Goal: Task Accomplishment & Management: Manage account settings

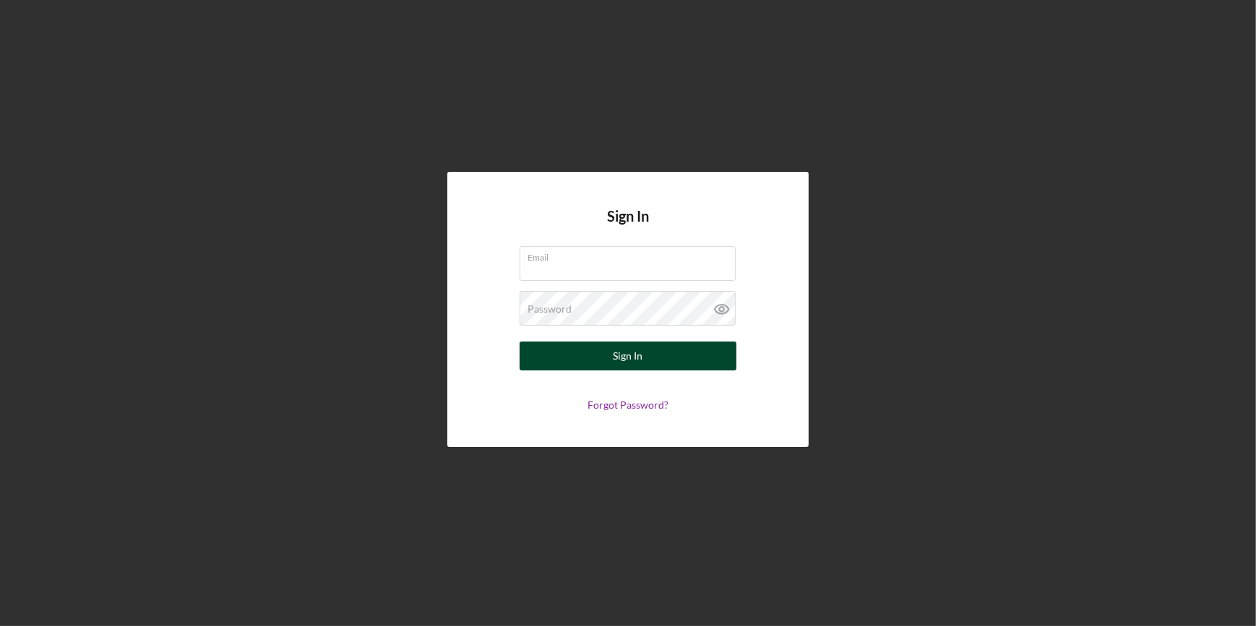
type input "[EMAIL_ADDRESS][DOMAIN_NAME]"
click at [605, 353] on button "Sign In" at bounding box center [627, 356] width 217 height 29
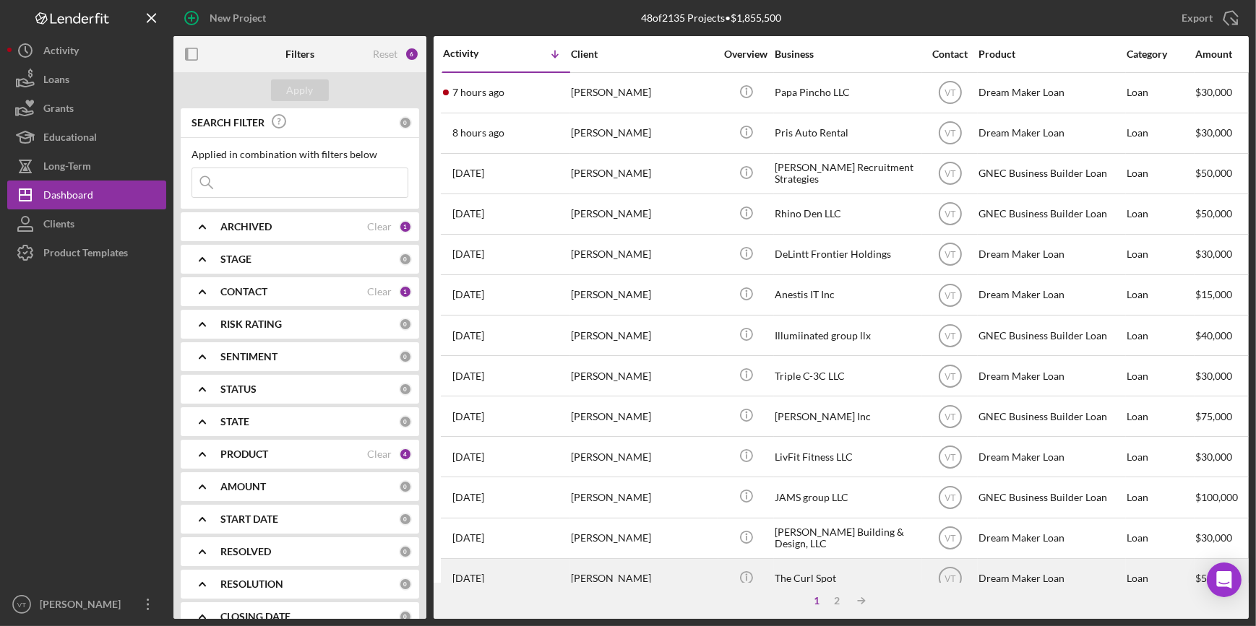
scroll to position [36, 0]
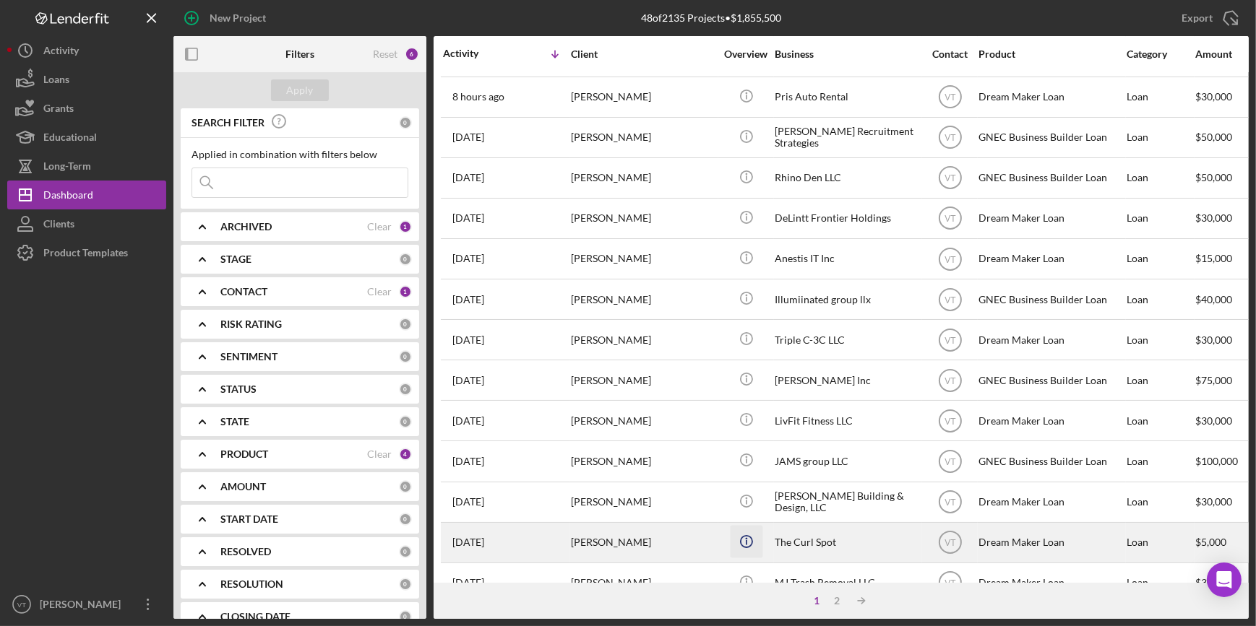
drag, startPoint x: 641, startPoint y: 569, endPoint x: 749, endPoint y: 546, distance: 110.7
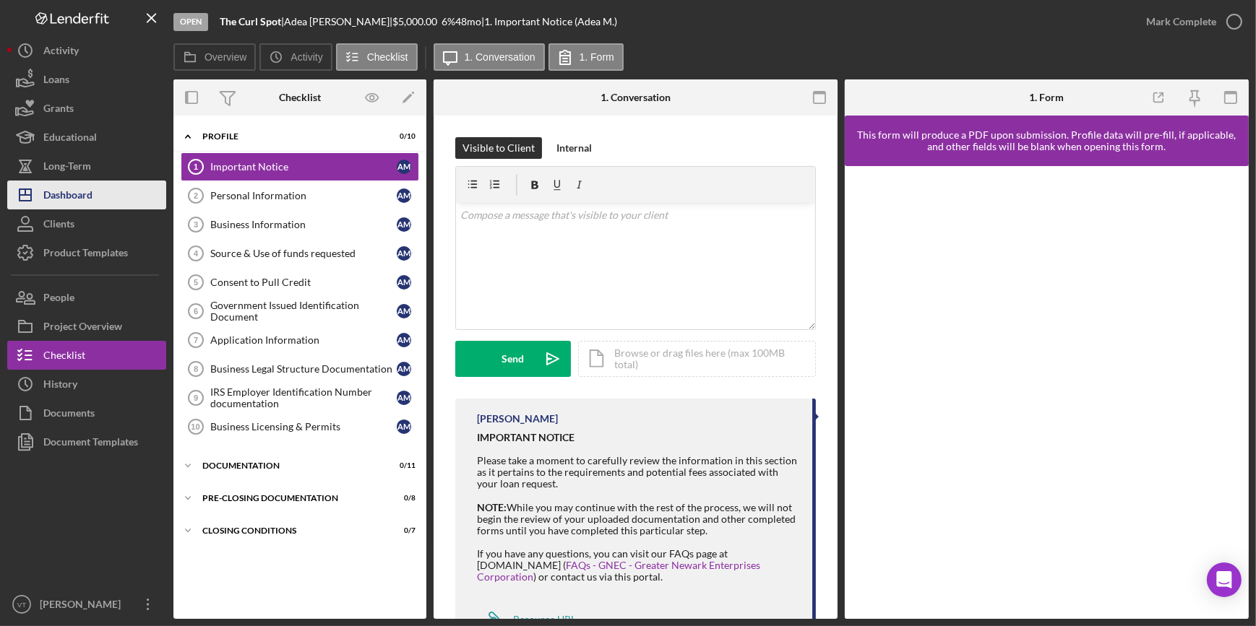
click at [50, 206] on div "Dashboard" at bounding box center [67, 197] width 49 height 33
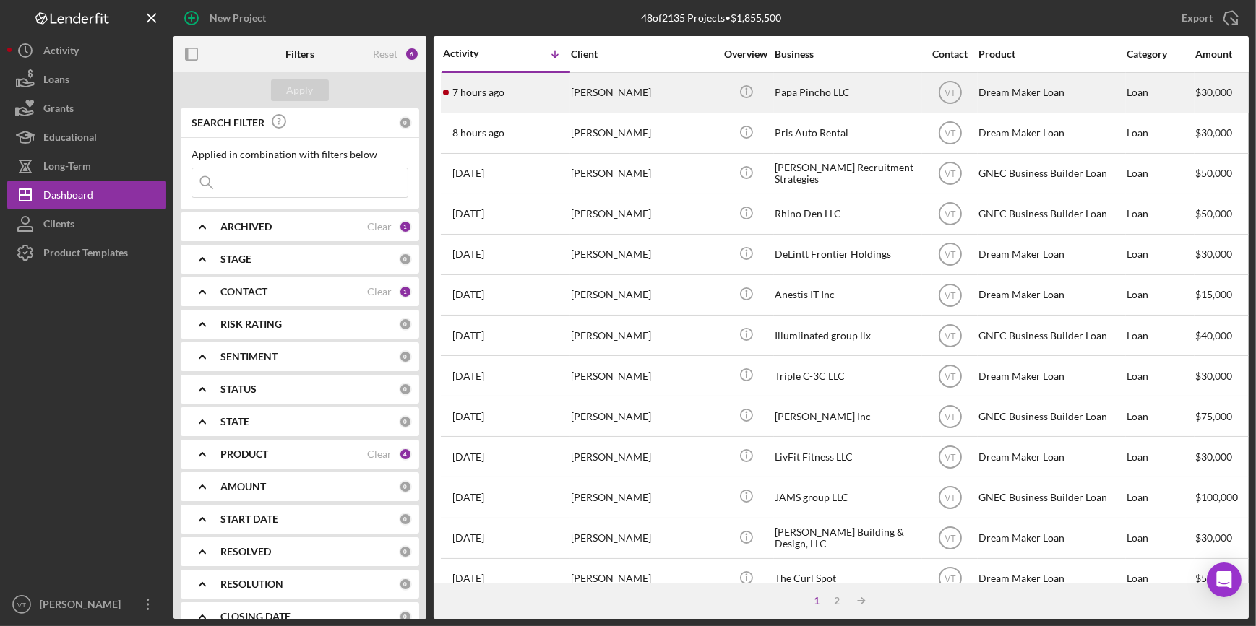
click at [693, 83] on div "[PERSON_NAME]" at bounding box center [643, 93] width 144 height 38
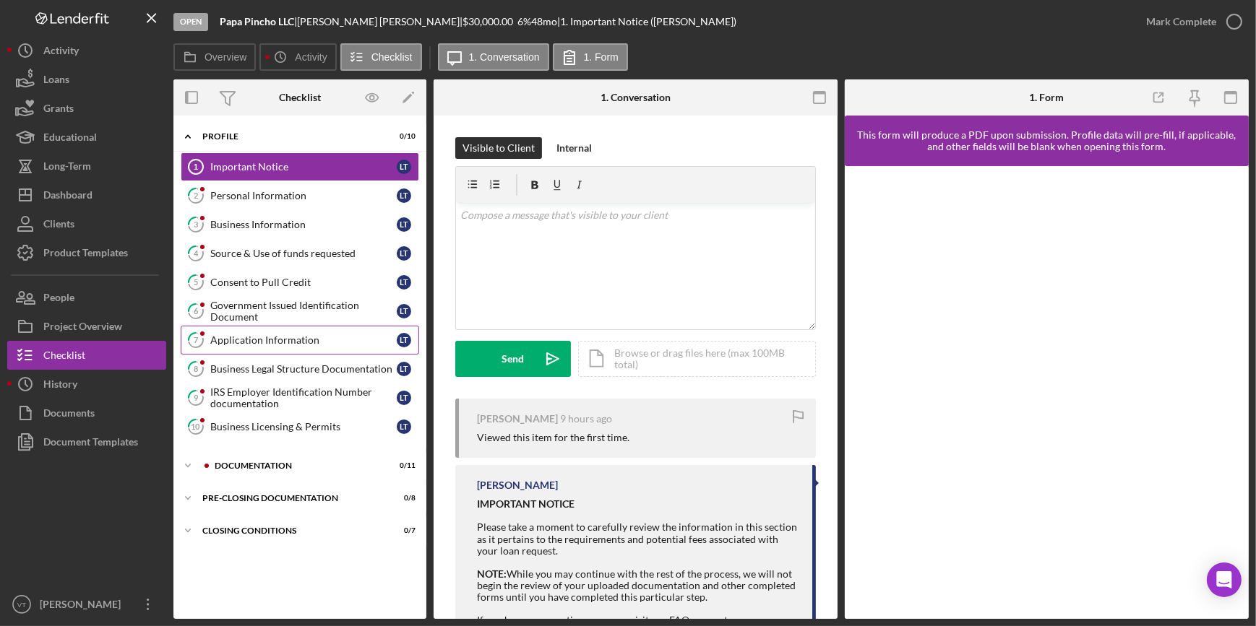
click at [265, 346] on link "7 Application Information L T" at bounding box center [300, 340] width 238 height 29
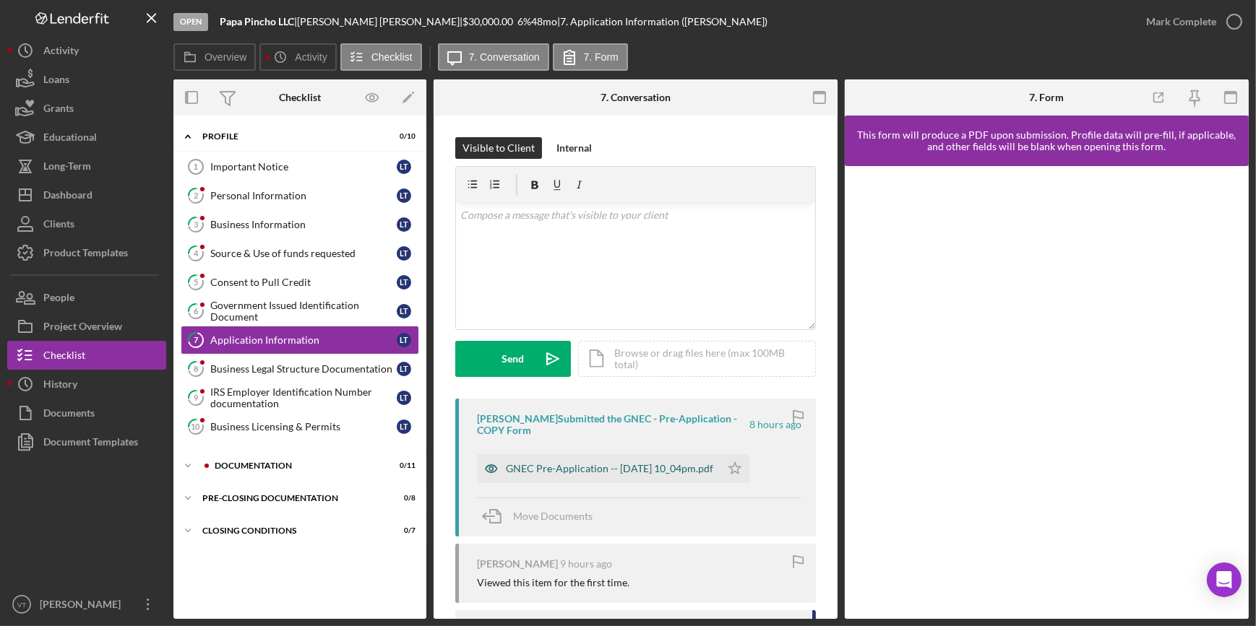
click at [559, 464] on div "GNEC Pre-Application -- 2025-08-10 10_04pm.pdf" at bounding box center [609, 469] width 207 height 12
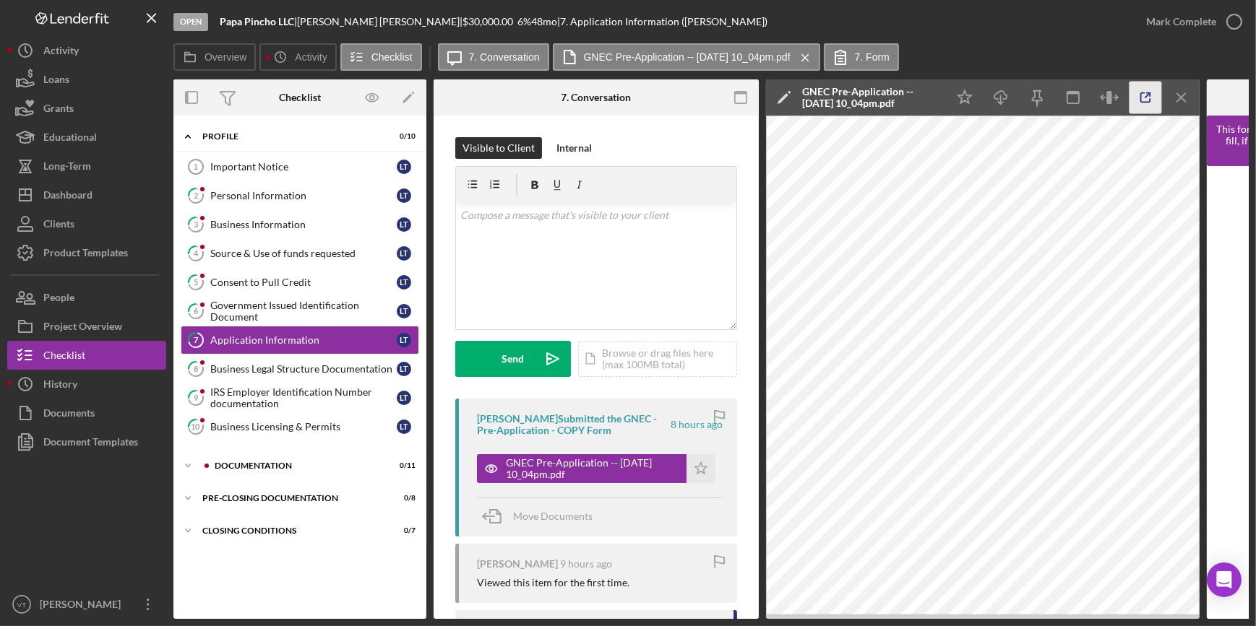
click at [1136, 93] on icon "button" at bounding box center [1145, 98] width 33 height 33
click at [1170, 20] on div "Mark Complete" at bounding box center [1181, 21] width 70 height 29
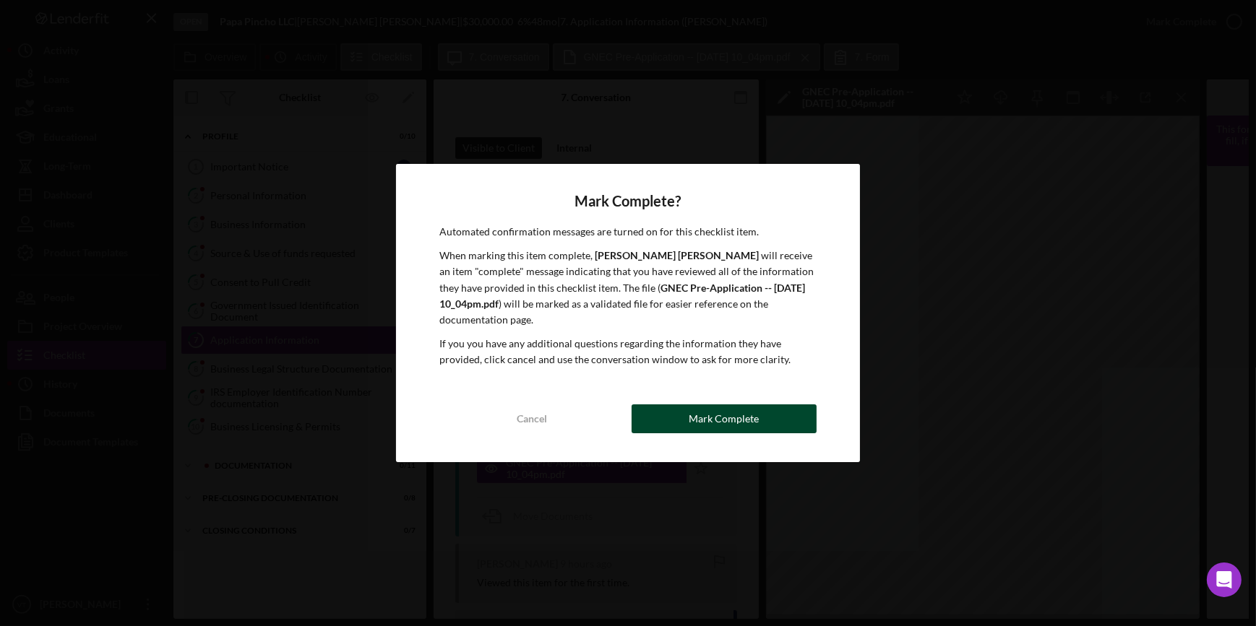
click at [682, 405] on div "Cancel Mark Complete" at bounding box center [627, 419] width 376 height 29
drag, startPoint x: 704, startPoint y: 395, endPoint x: 700, endPoint y: 402, distance: 7.4
click at [704, 397] on div "Mark Complete? Automated confirmation messages are turned on for this checklist…" at bounding box center [627, 313] width 463 height 298
click at [700, 405] on div "Mark Complete" at bounding box center [723, 419] width 70 height 29
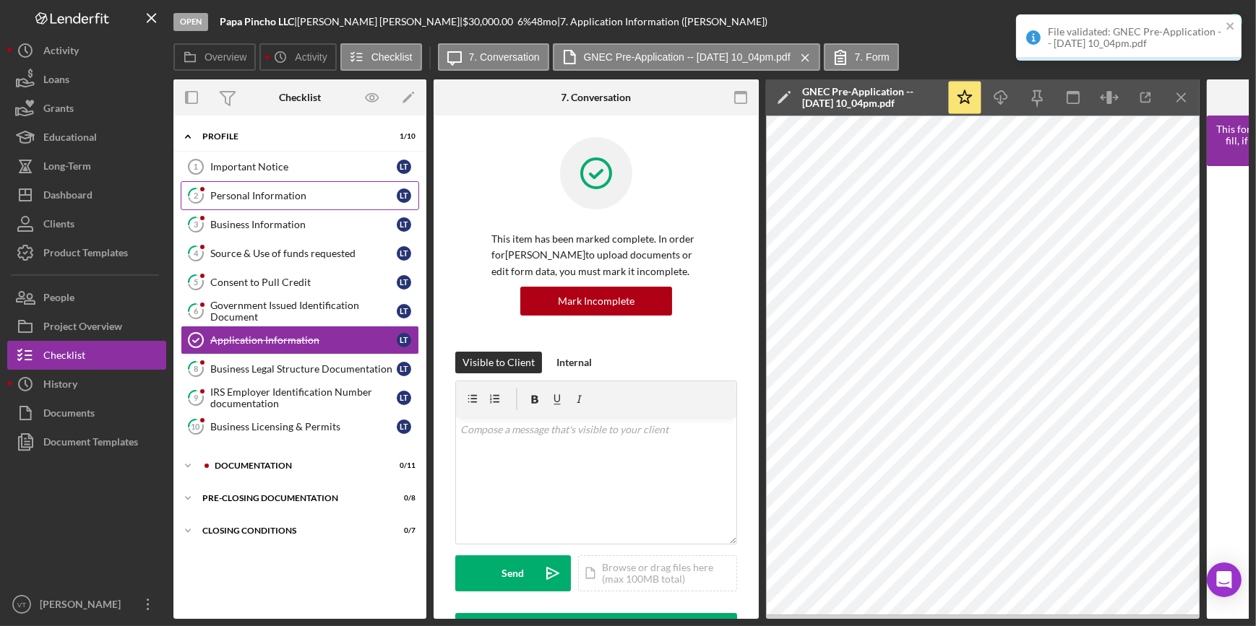
click at [267, 196] on div "Personal Information" at bounding box center [303, 196] width 186 height 12
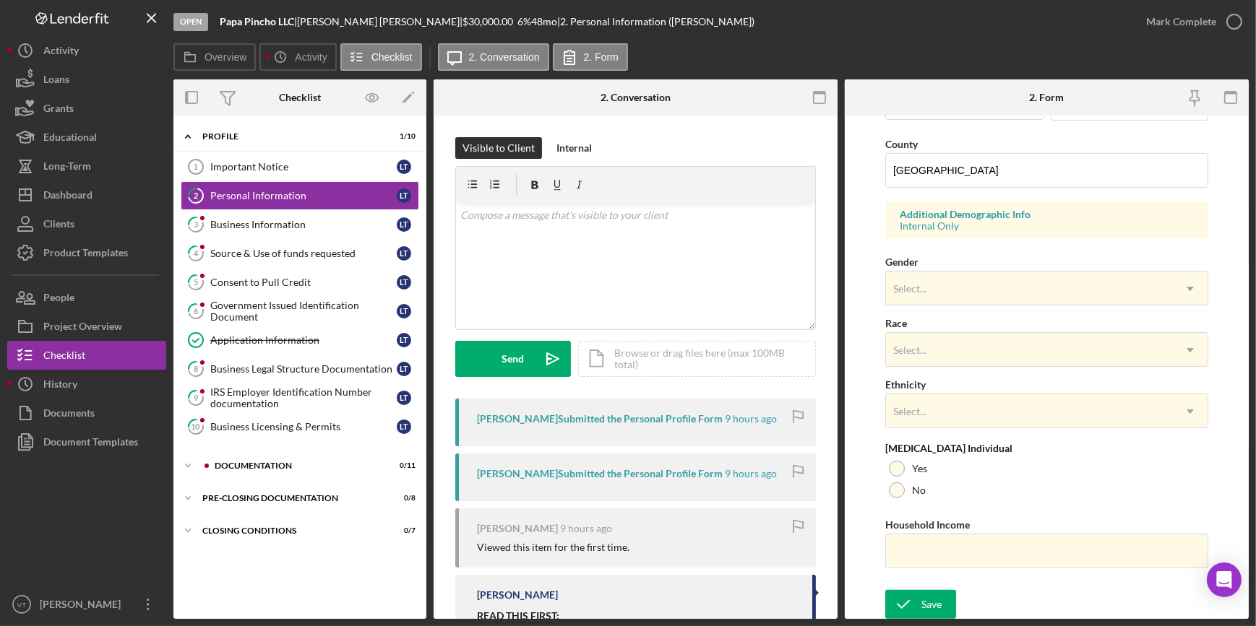
scroll to position [459, 0]
click at [1180, 27] on div "Mark Complete" at bounding box center [1181, 21] width 70 height 29
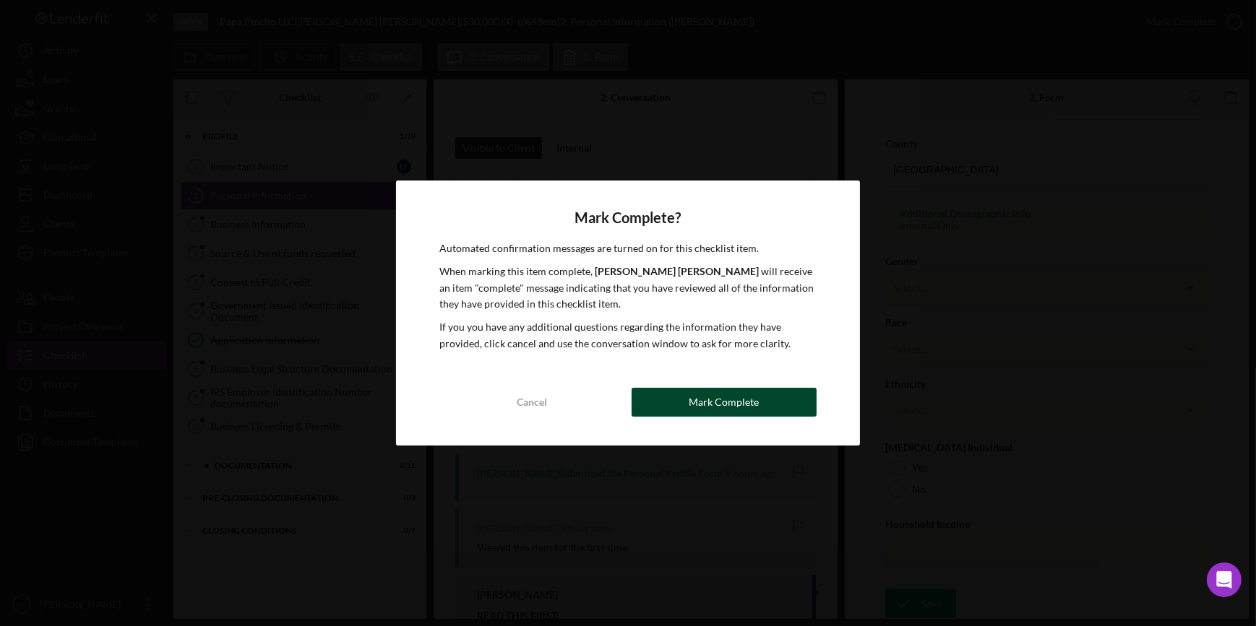
click at [711, 400] on div "Mark Complete" at bounding box center [723, 402] width 70 height 29
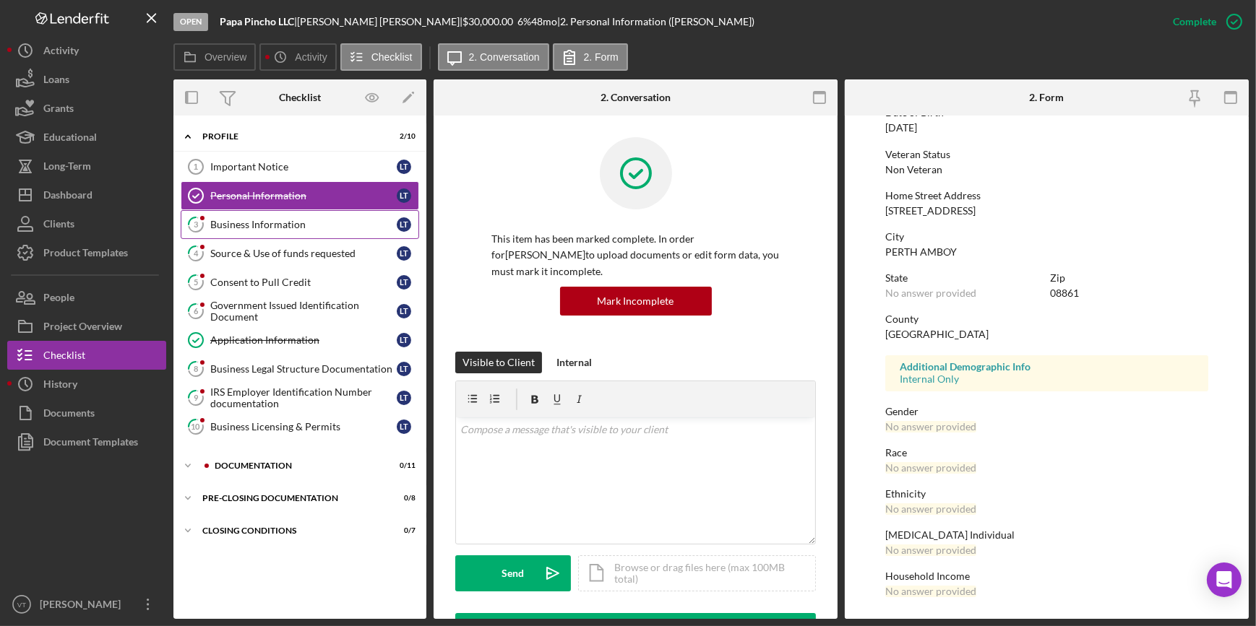
scroll to position [170, 0]
click at [303, 225] on div "Business Information" at bounding box center [303, 225] width 186 height 12
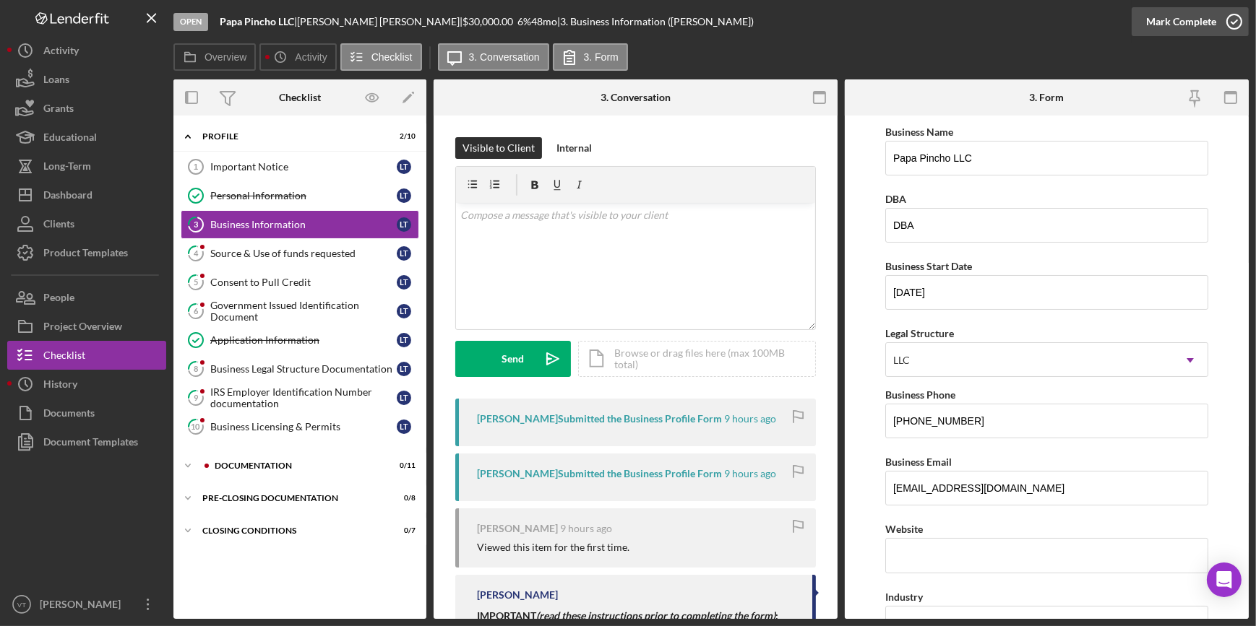
click at [1186, 25] on div "Mark Complete" at bounding box center [1181, 21] width 70 height 29
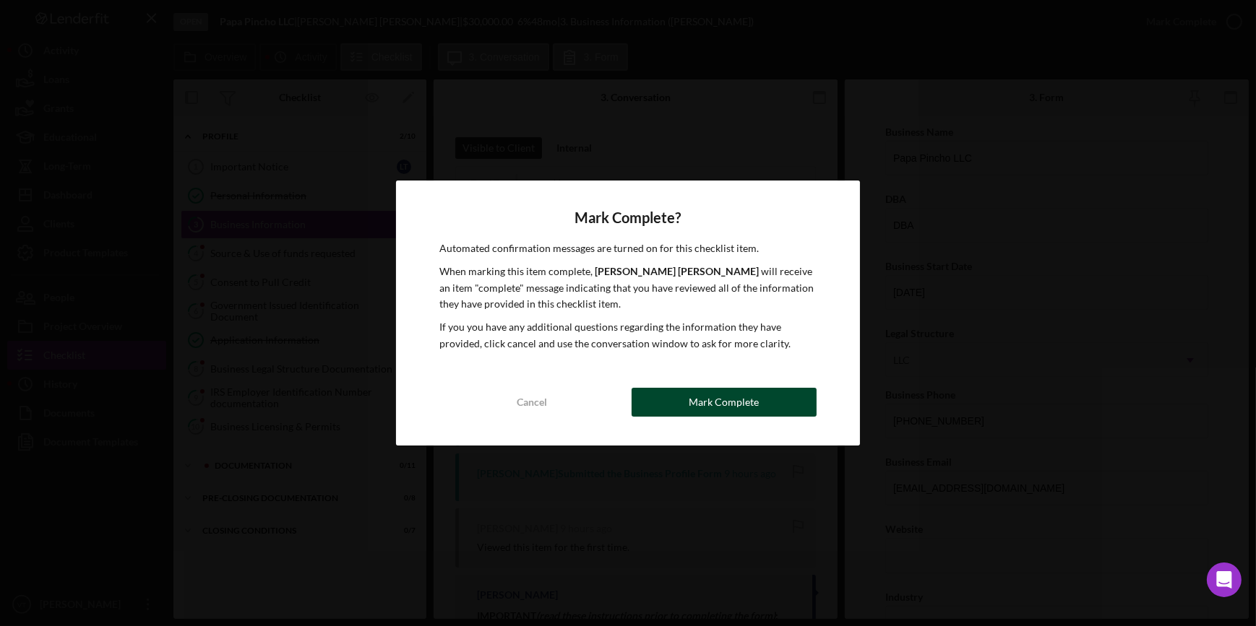
click at [711, 410] on div "Mark Complete" at bounding box center [723, 402] width 70 height 29
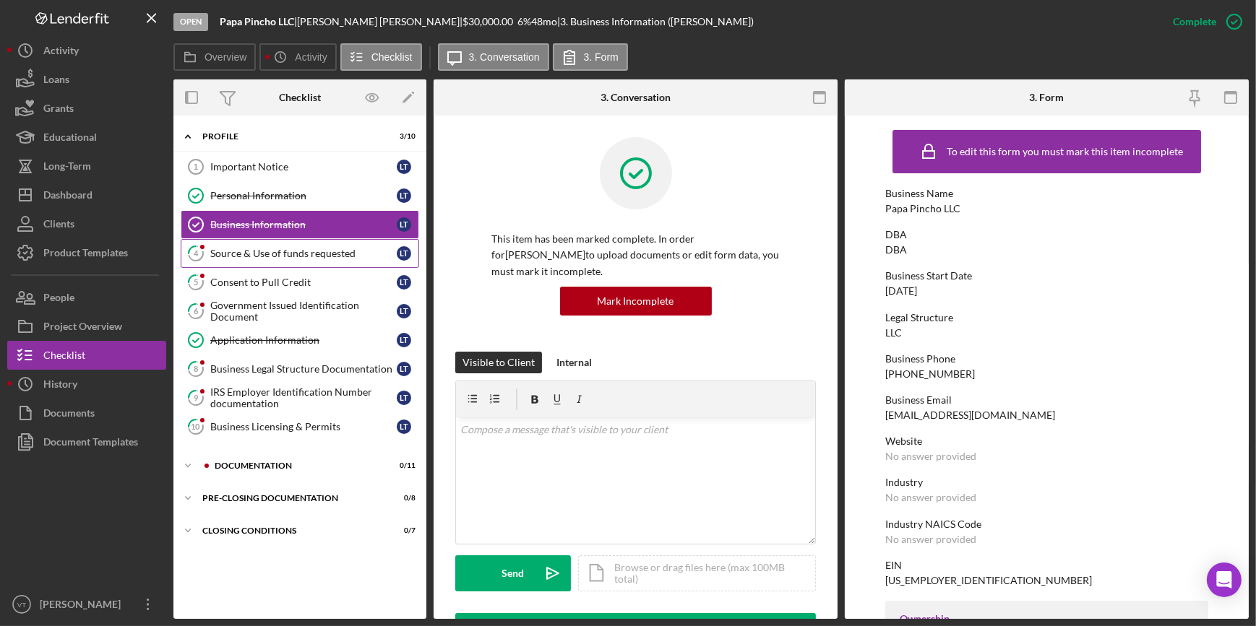
click at [289, 256] on div "Source & Use of funds requested" at bounding box center [303, 254] width 186 height 12
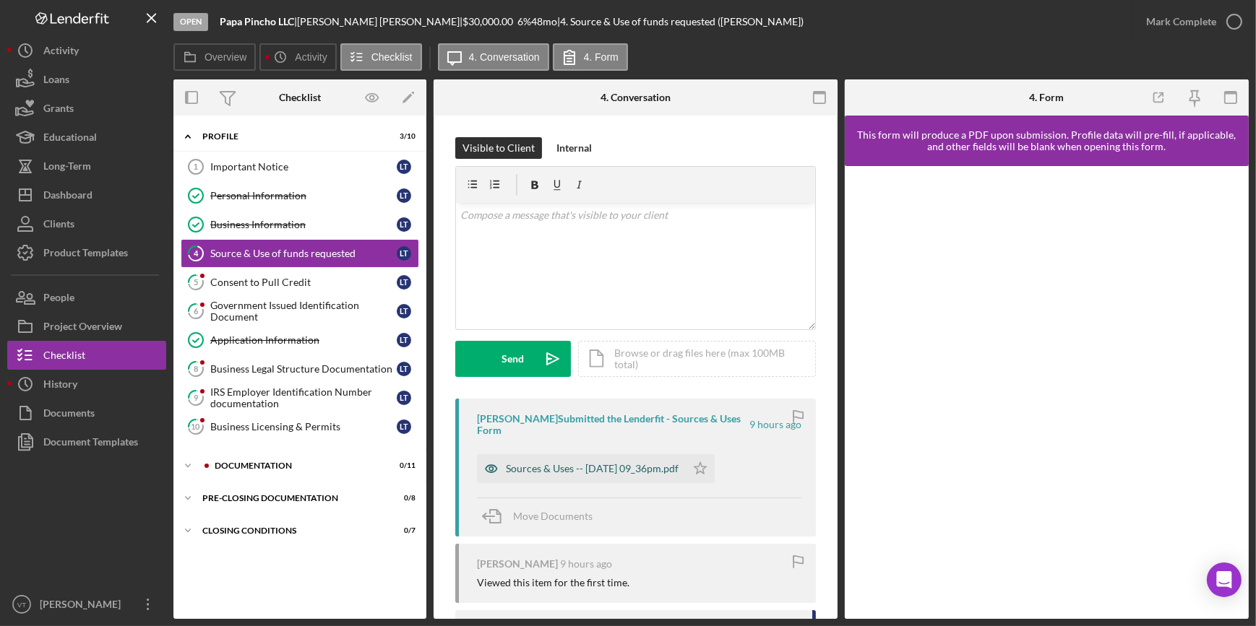
click at [553, 459] on div "Sources & Uses -- 2025-08-10 09_36pm.pdf" at bounding box center [581, 468] width 209 height 29
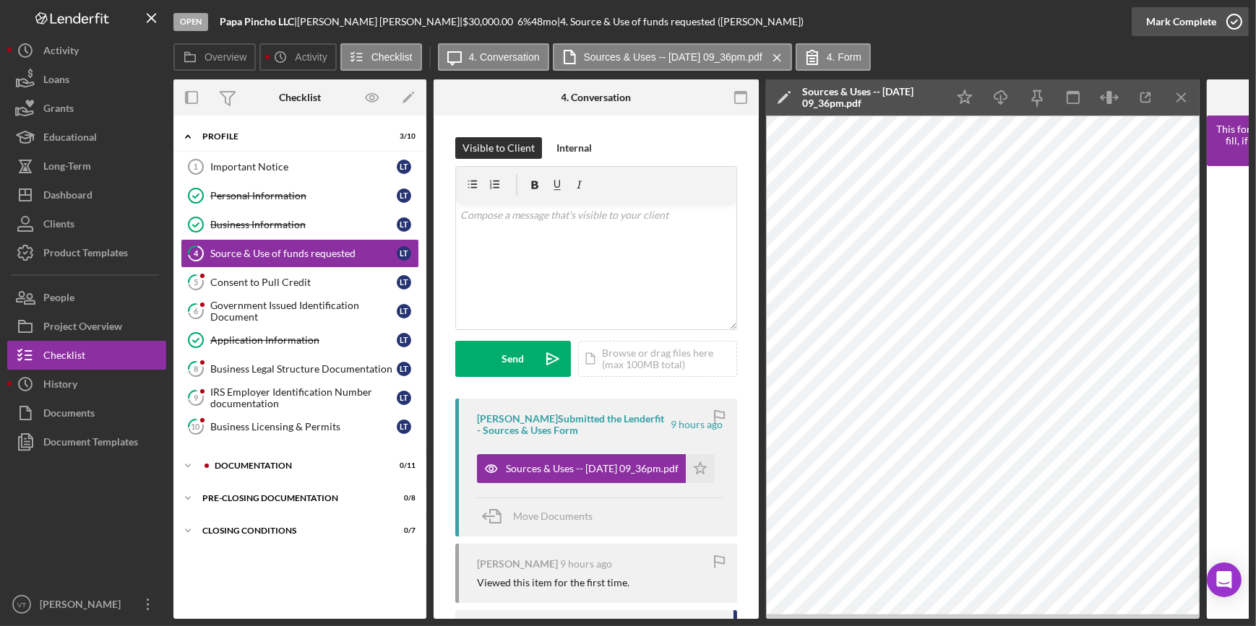
click at [1190, 27] on div "Mark Complete" at bounding box center [1181, 21] width 70 height 29
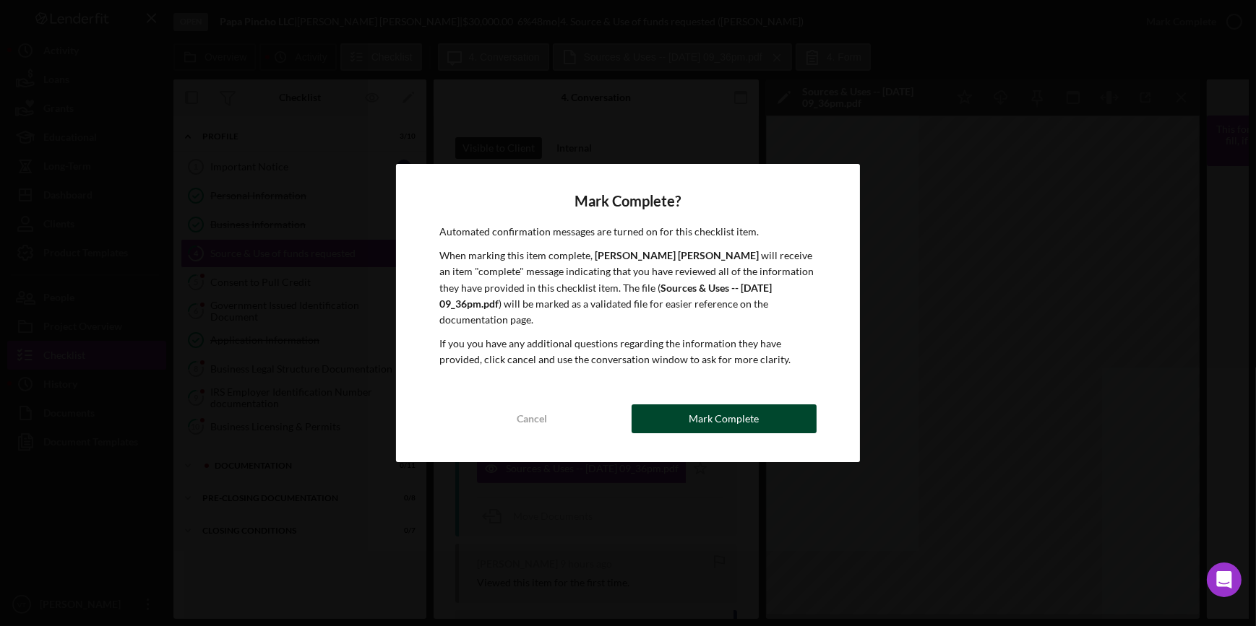
click at [683, 410] on button "Mark Complete" at bounding box center [723, 419] width 185 height 29
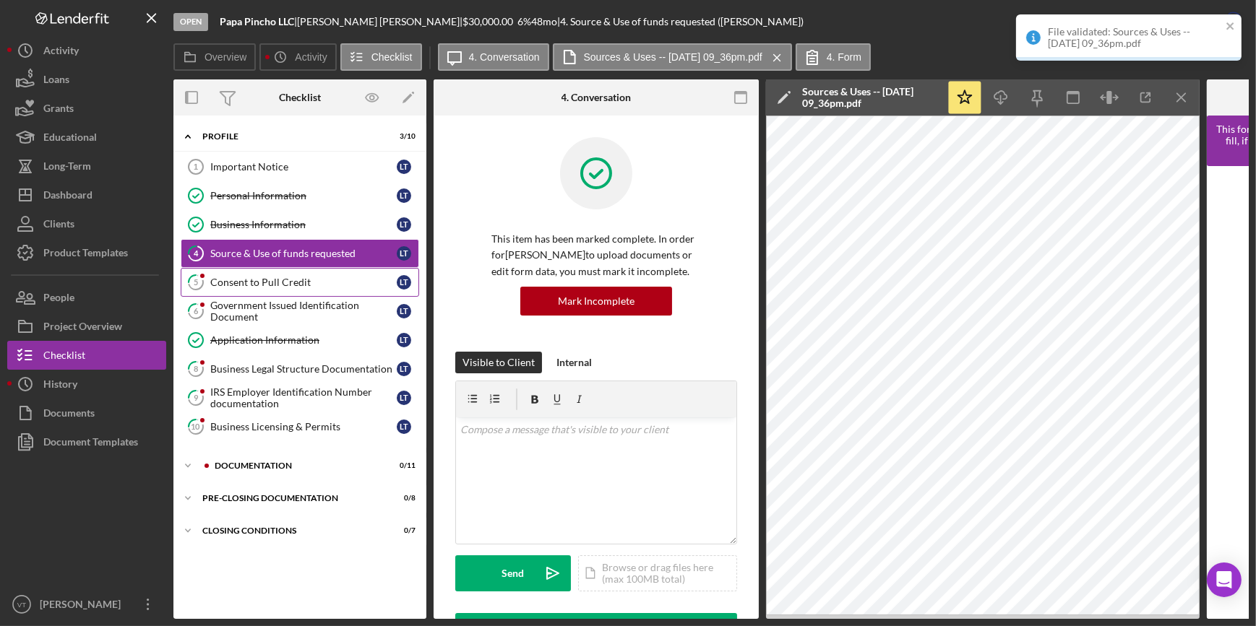
click at [291, 278] on div "Consent to Pull Credit" at bounding box center [303, 283] width 186 height 12
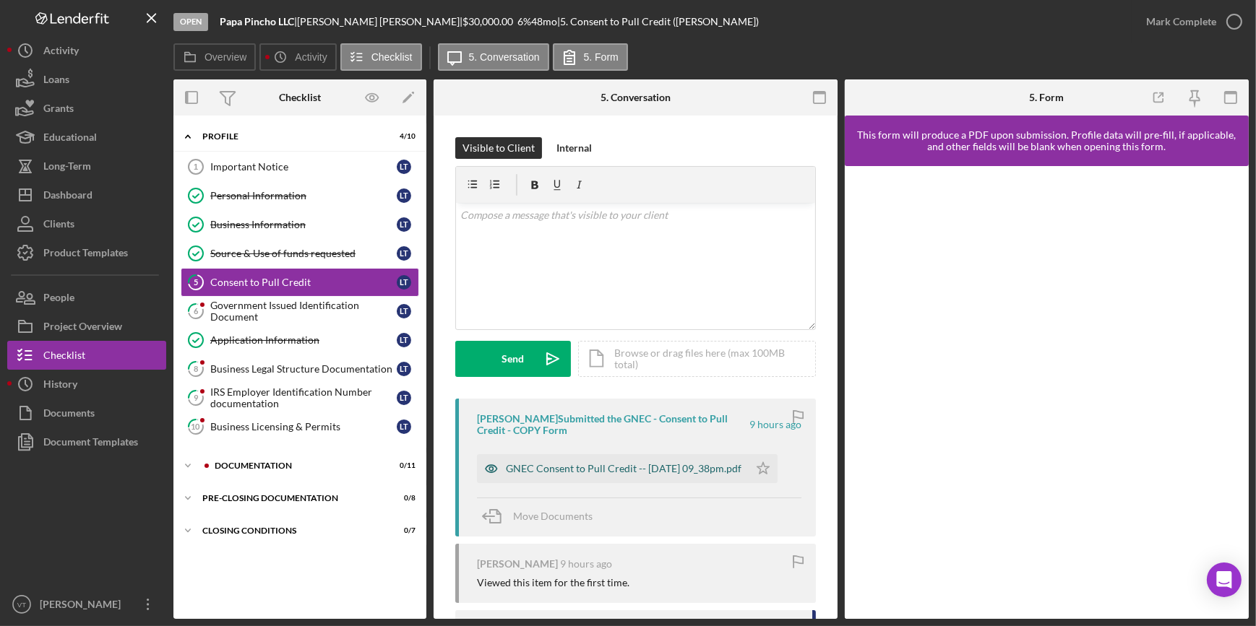
click at [577, 463] on div "GNEC Consent to Pull Credit -- 2025-08-10 09_38pm.pdf" at bounding box center [624, 469] width 236 height 12
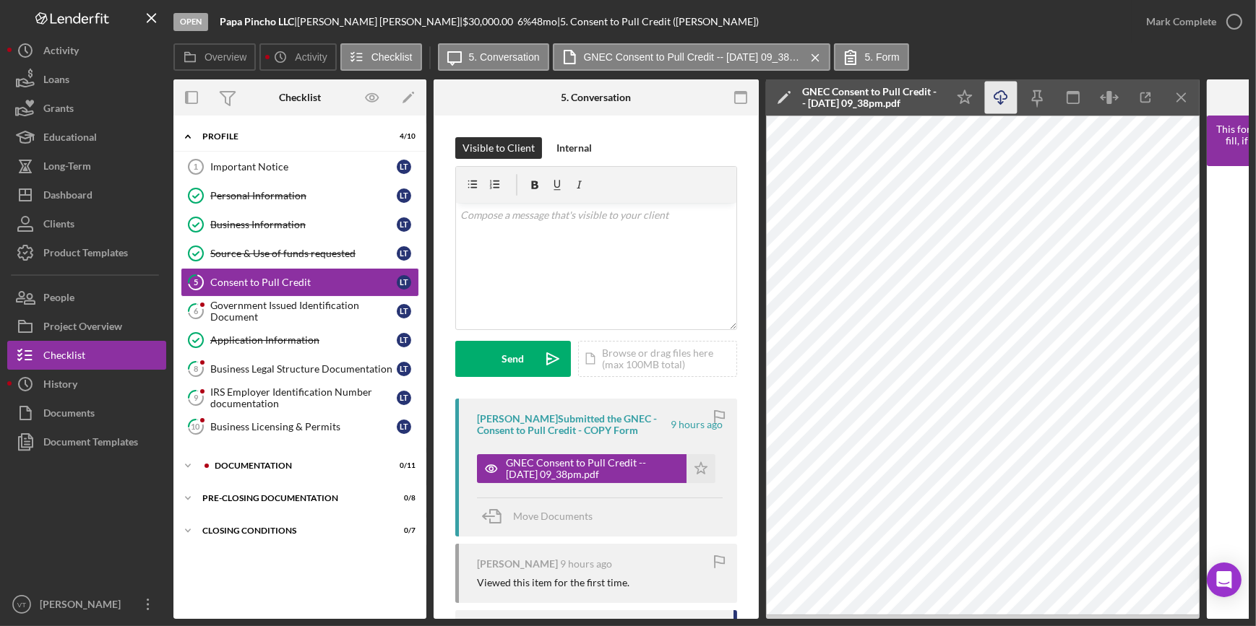
click at [1005, 97] on icon "Icon/Download" at bounding box center [1001, 98] width 33 height 33
click at [1170, 21] on div "Mark Complete" at bounding box center [1181, 21] width 70 height 29
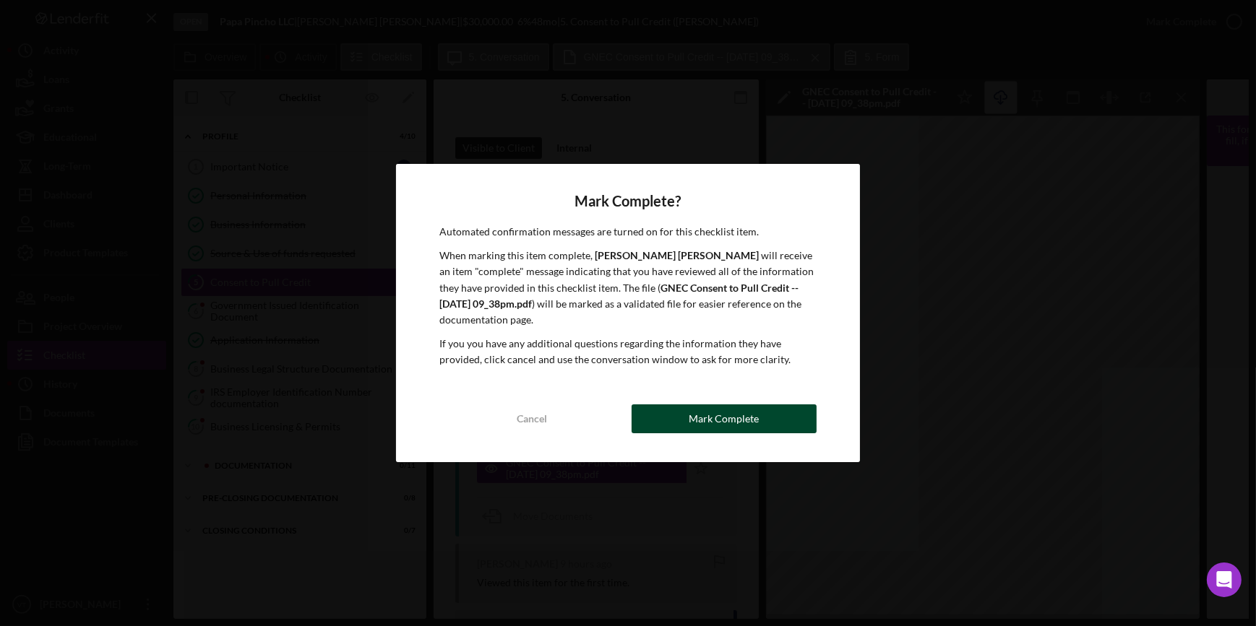
click at [704, 405] on div "Mark Complete" at bounding box center [723, 419] width 70 height 29
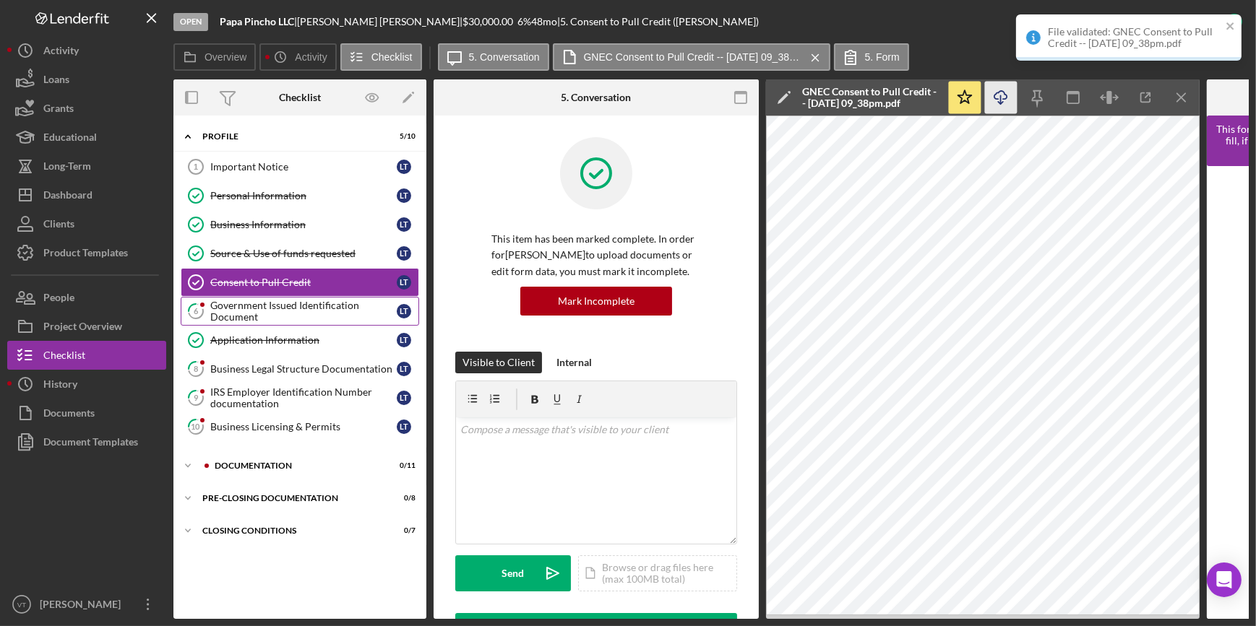
click at [233, 298] on link "6 Government Issued Identification Document L T" at bounding box center [300, 311] width 238 height 29
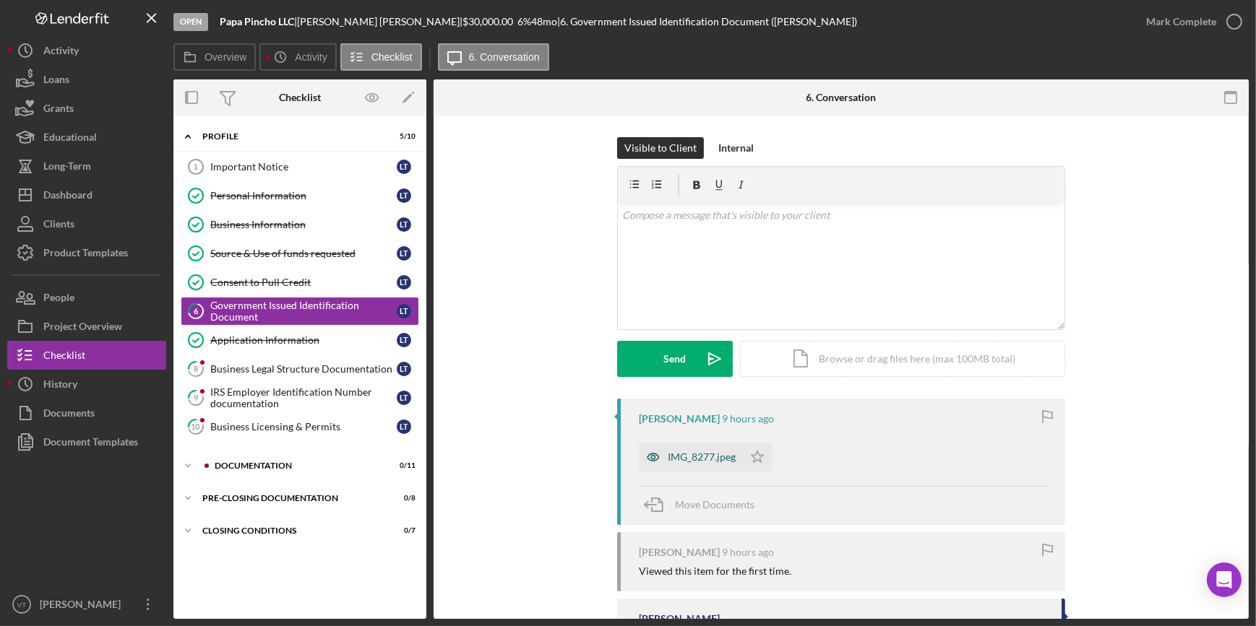
click at [700, 459] on div "IMG_8277.jpeg" at bounding box center [702, 458] width 68 height 12
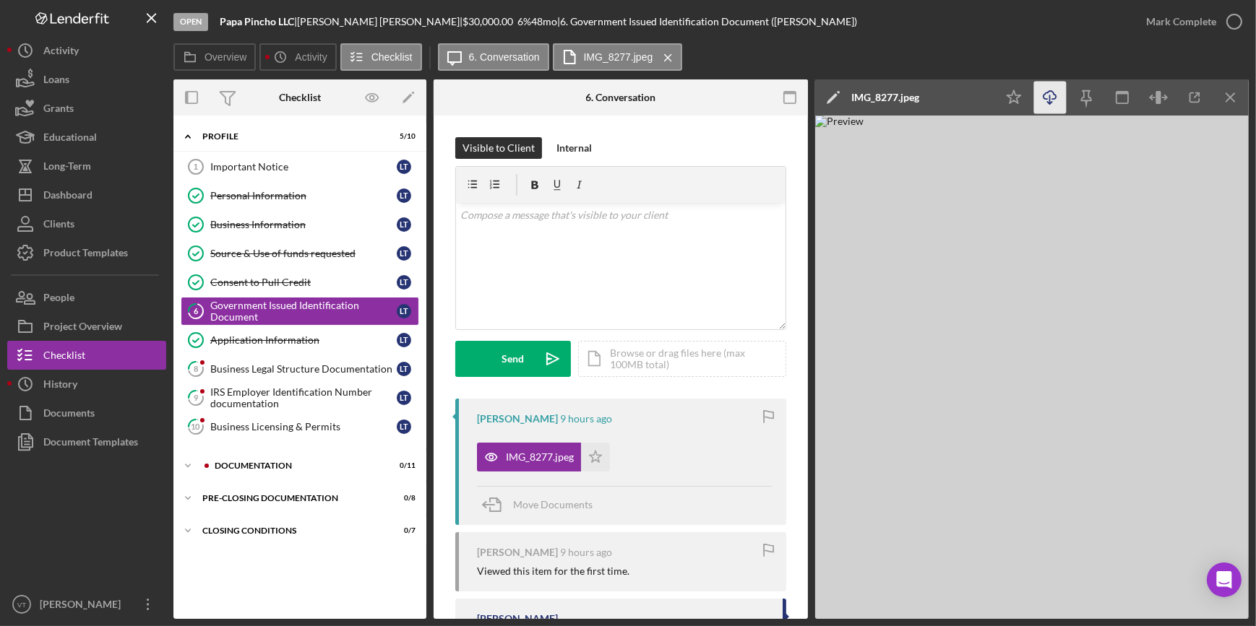
click at [1045, 99] on icon "button" at bounding box center [1049, 95] width 12 height 8
drag, startPoint x: 832, startPoint y: 35, endPoint x: 863, endPoint y: 35, distance: 31.1
click at [832, 35] on div "Open Papa Pincho LLC | Leonel Tejera | $30,000.00 6 % 48 mo | 6. Government Iss…" at bounding box center [652, 21] width 958 height 43
click at [1149, 21] on div "Mark Complete" at bounding box center [1181, 21] width 70 height 29
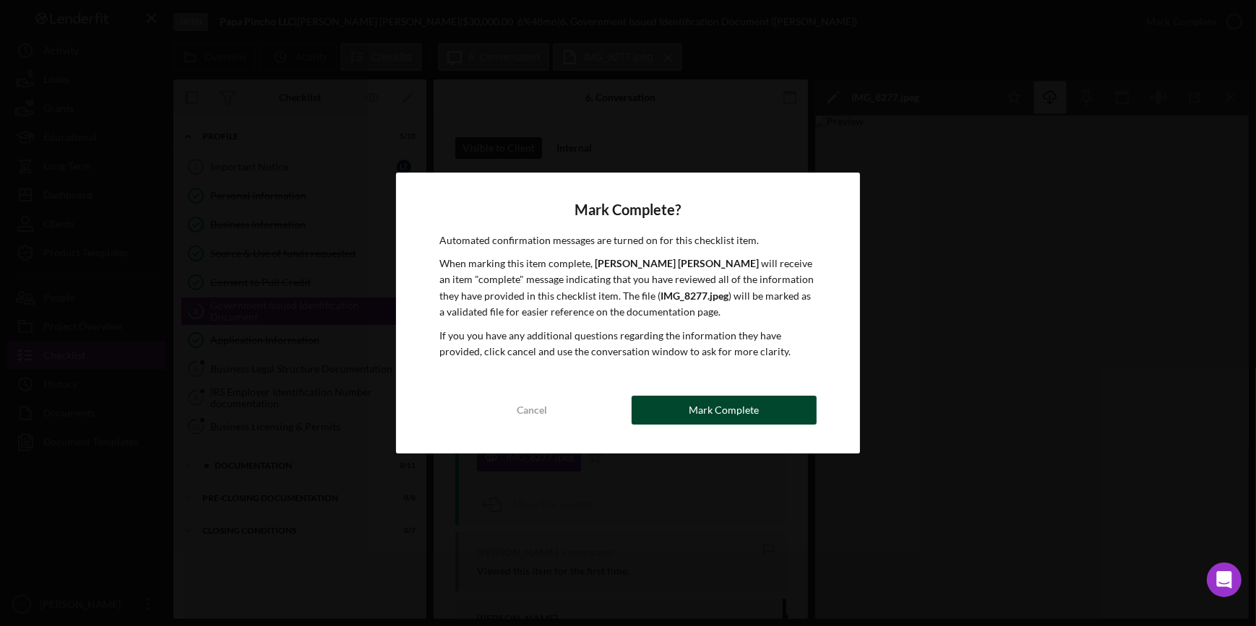
click at [666, 412] on button "Mark Complete" at bounding box center [723, 410] width 185 height 29
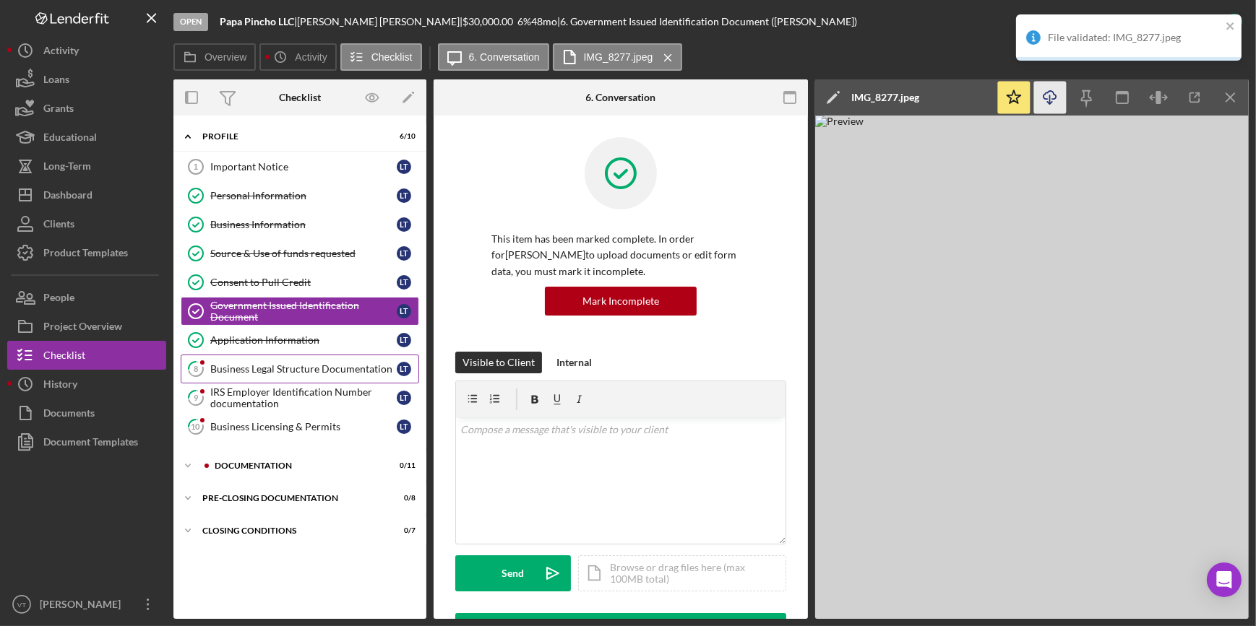
click at [222, 369] on div "Business Legal Structure Documentation" at bounding box center [303, 369] width 186 height 12
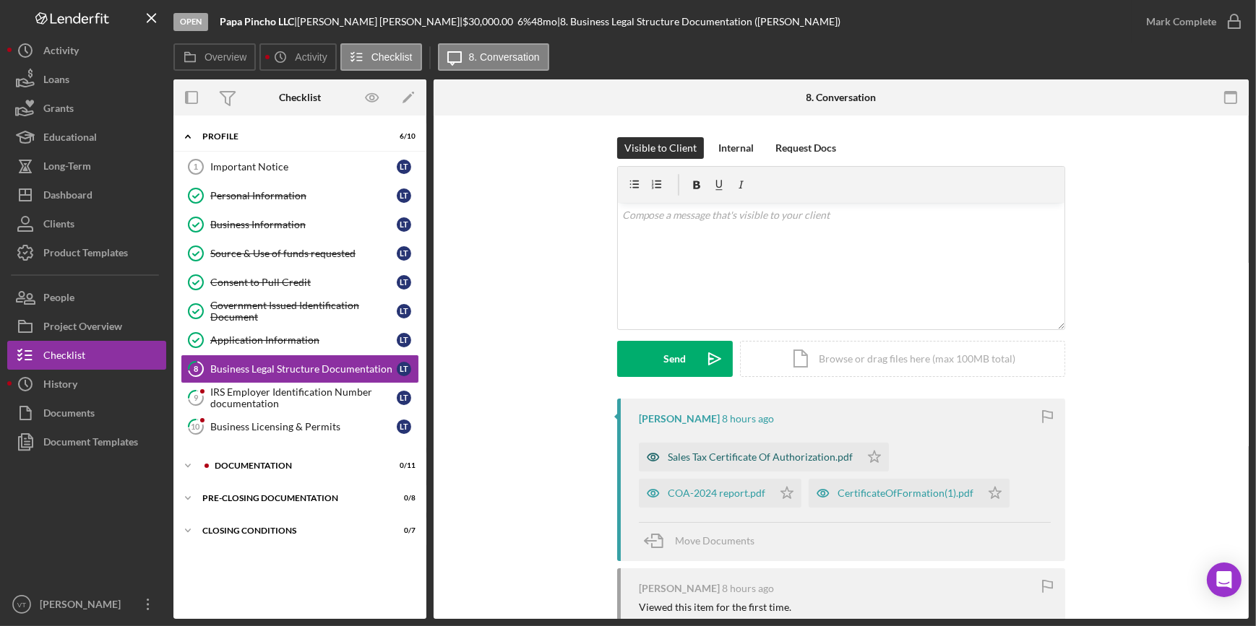
click at [718, 459] on div "Sales Tax Certificate Of Authorization.pdf" at bounding box center [760, 458] width 185 height 12
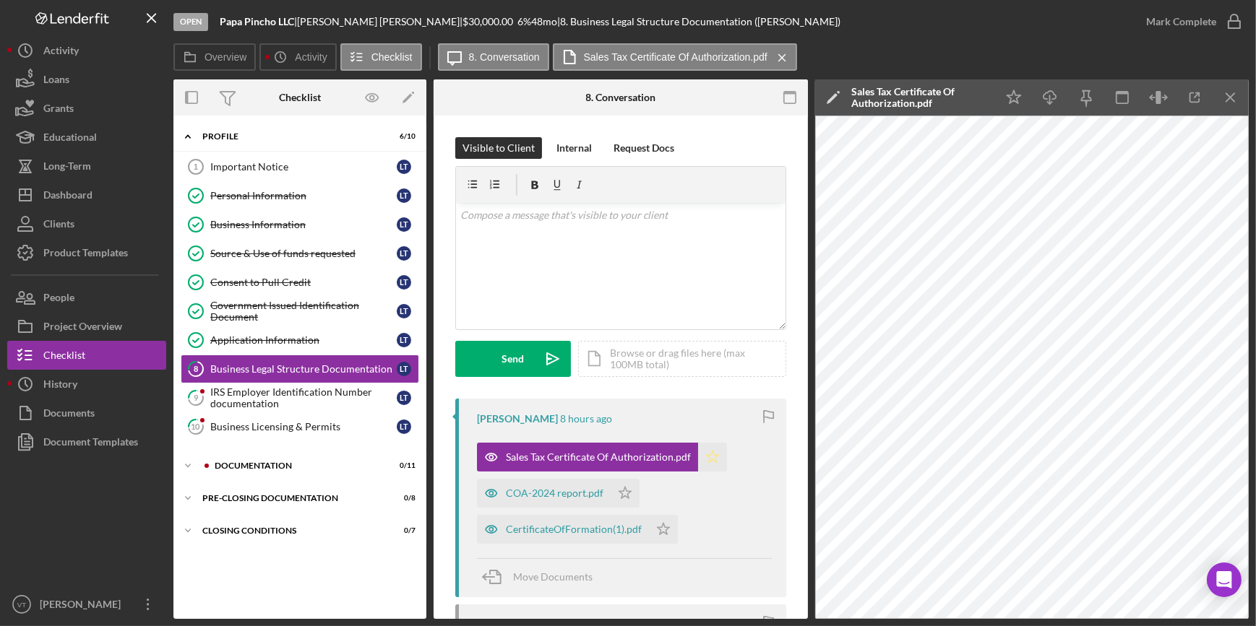
click at [707, 467] on icon "Icon/Star" at bounding box center [712, 457] width 29 height 29
click at [576, 492] on div "COA-2024 report.pdf" at bounding box center [555, 494] width 98 height 12
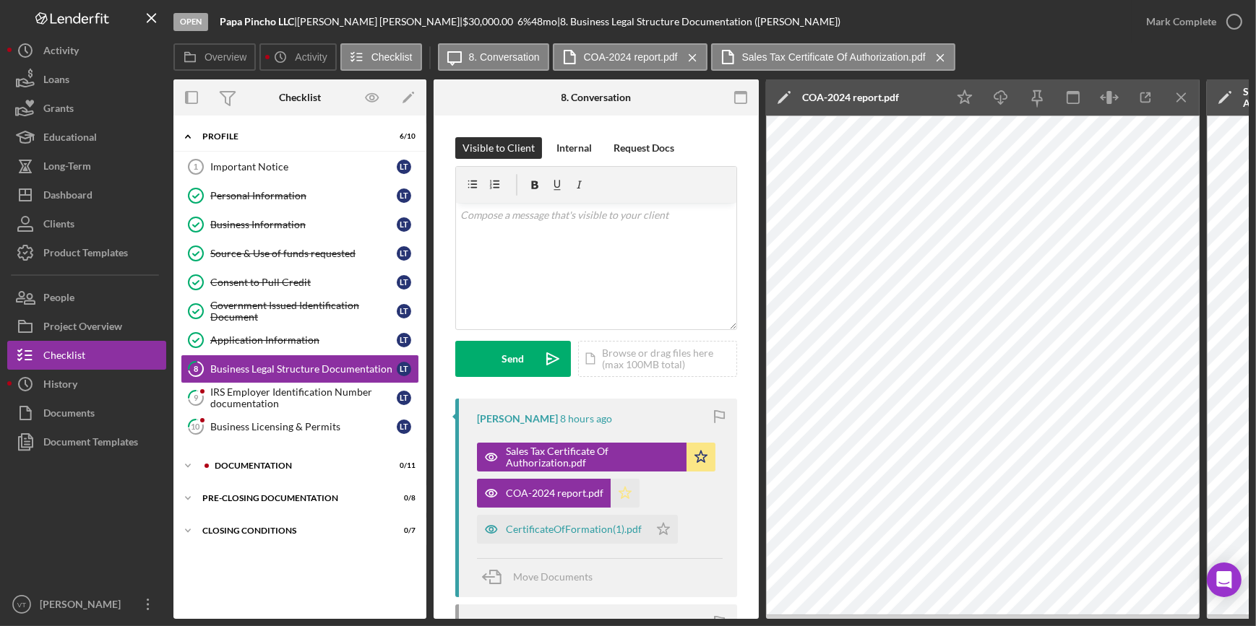
click at [623, 490] on icon "Icon/Star" at bounding box center [624, 493] width 29 height 29
click at [614, 527] on div "CertificateOfFormation(1).pdf" at bounding box center [574, 530] width 136 height 12
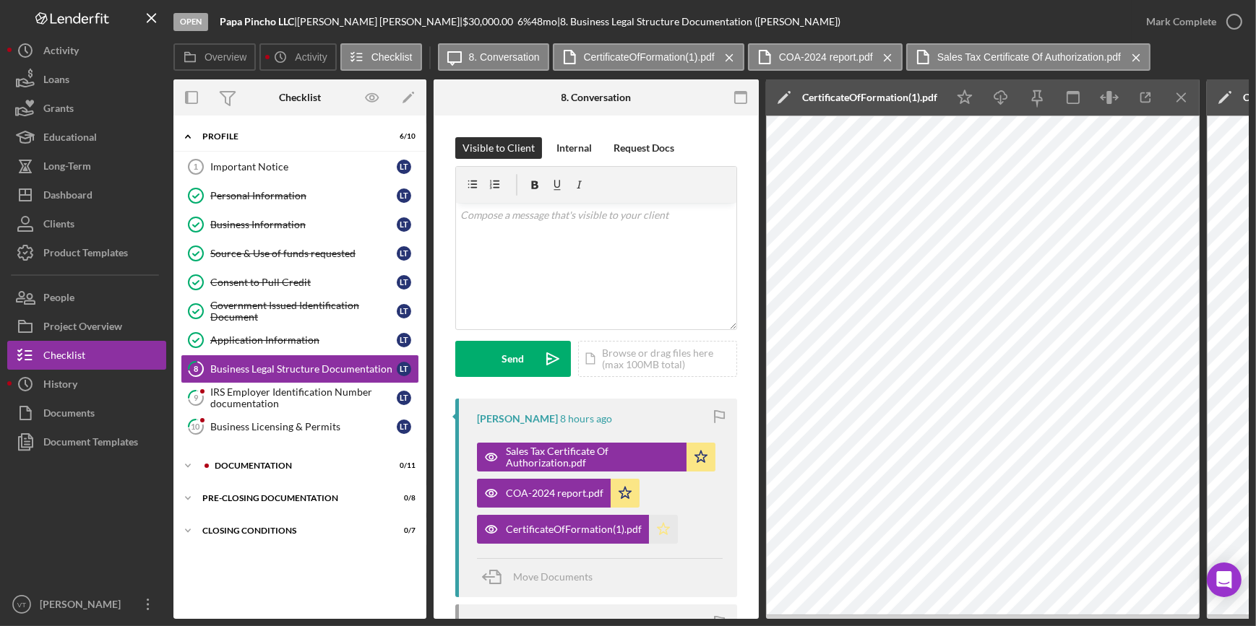
click at [662, 520] on icon "Icon/Star" at bounding box center [663, 529] width 29 height 29
click at [1192, 10] on div "Mark Complete" at bounding box center [1181, 21] width 70 height 29
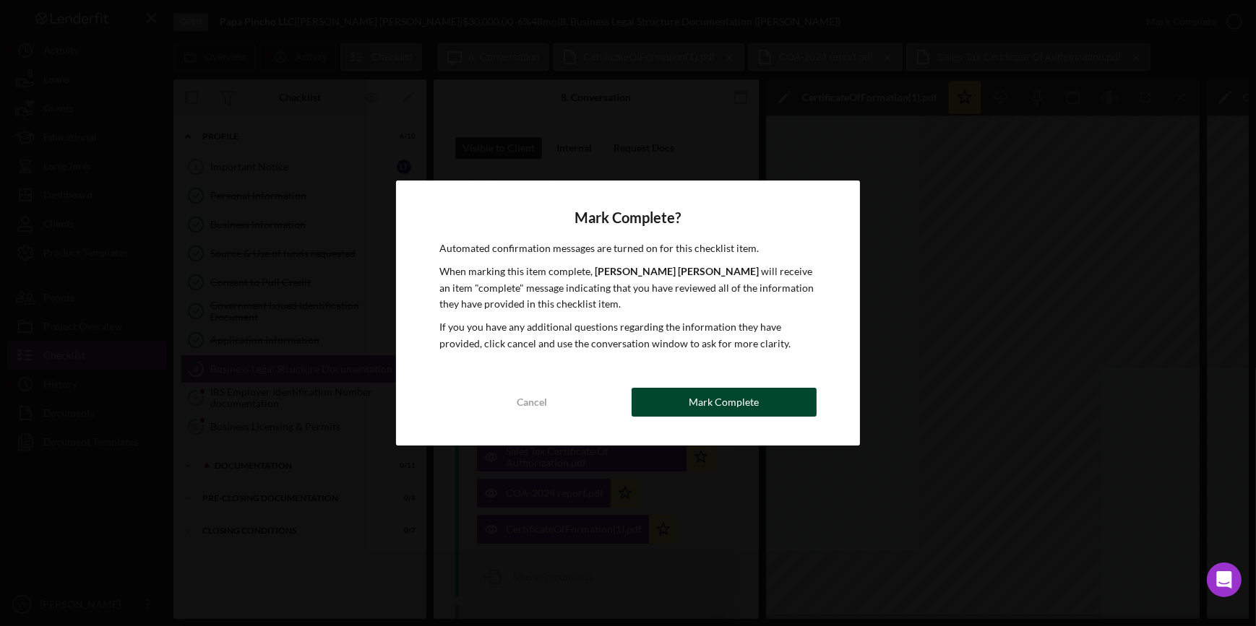
click at [663, 396] on button "Mark Complete" at bounding box center [723, 402] width 185 height 29
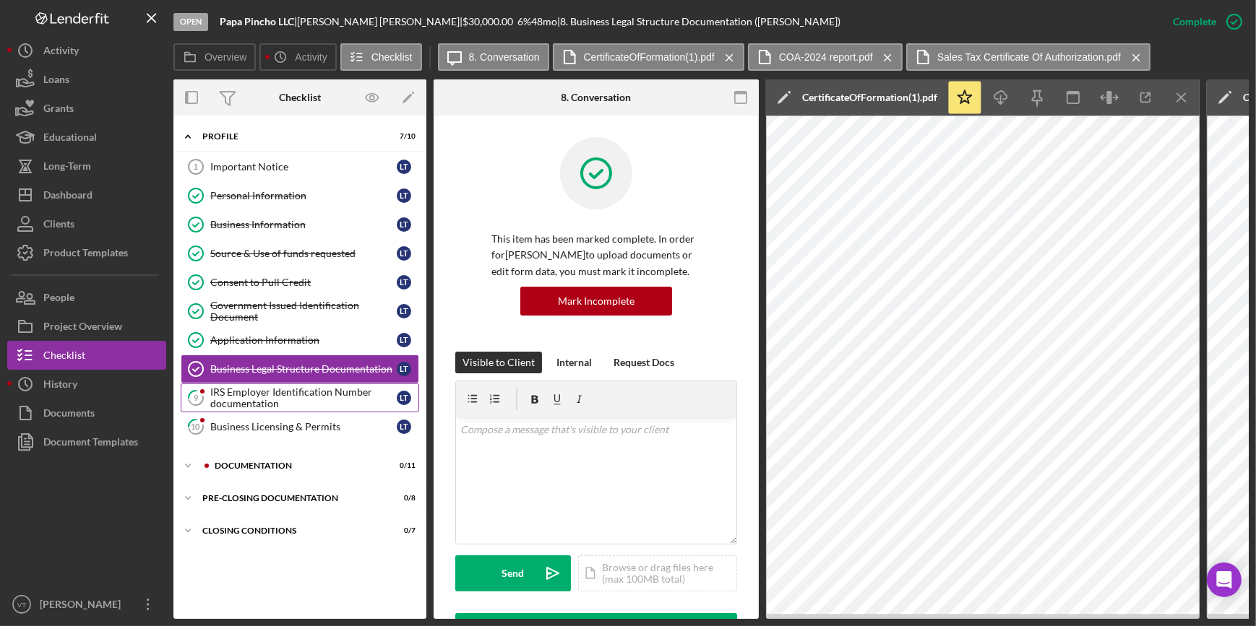
click at [280, 388] on div "IRS Employer Identification Number documentation" at bounding box center [303, 397] width 186 height 23
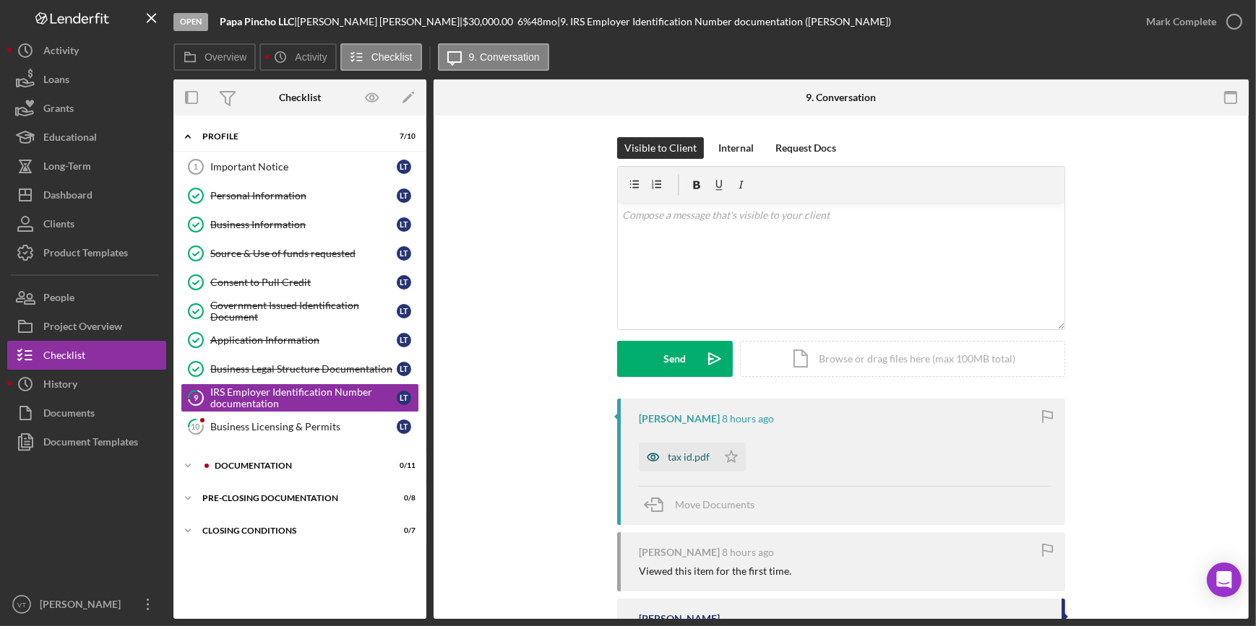
click at [658, 463] on icon "button" at bounding box center [653, 457] width 29 height 29
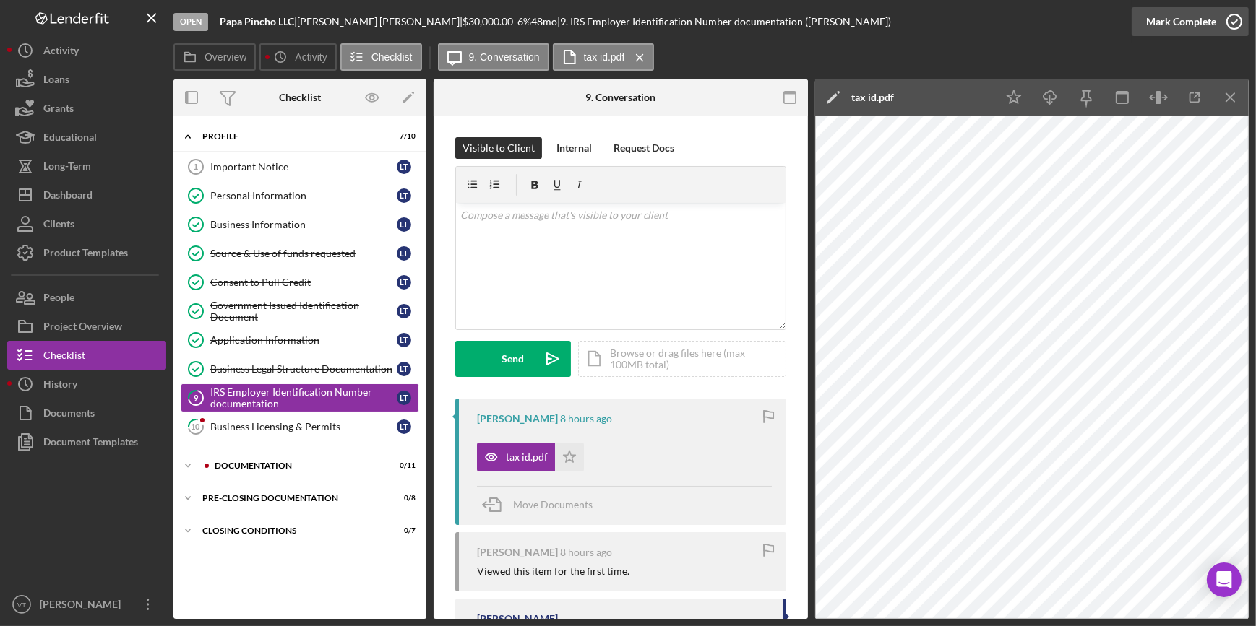
click at [1154, 10] on div "Mark Complete" at bounding box center [1181, 21] width 70 height 29
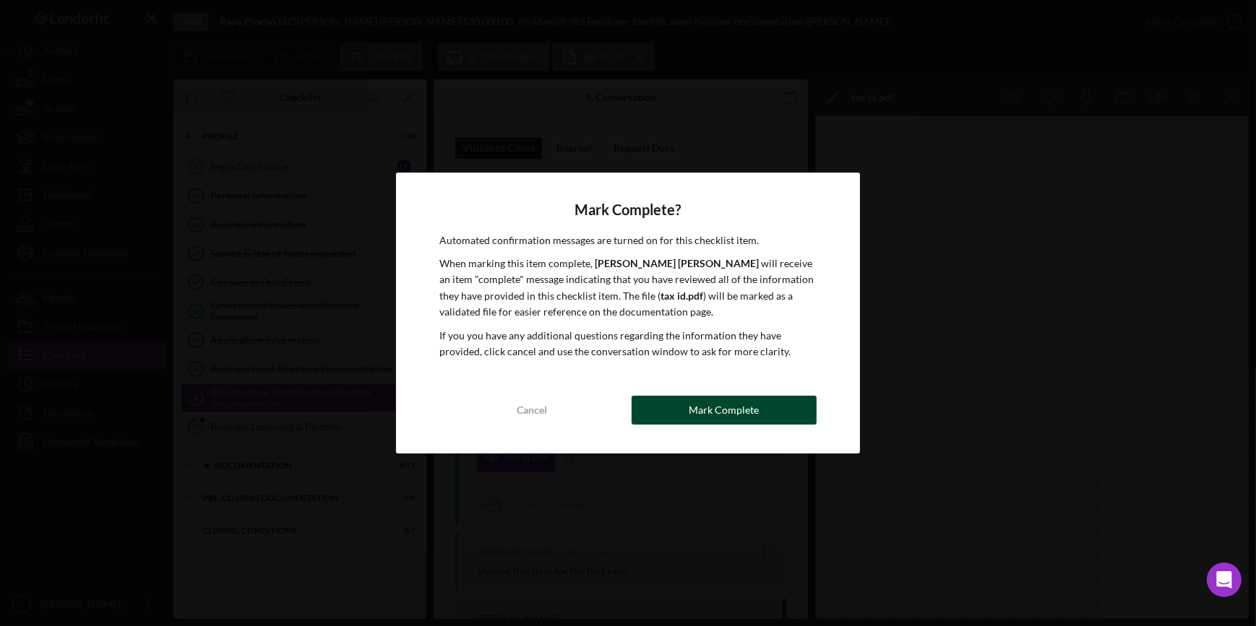
click at [707, 408] on div "Mark Complete" at bounding box center [723, 410] width 70 height 29
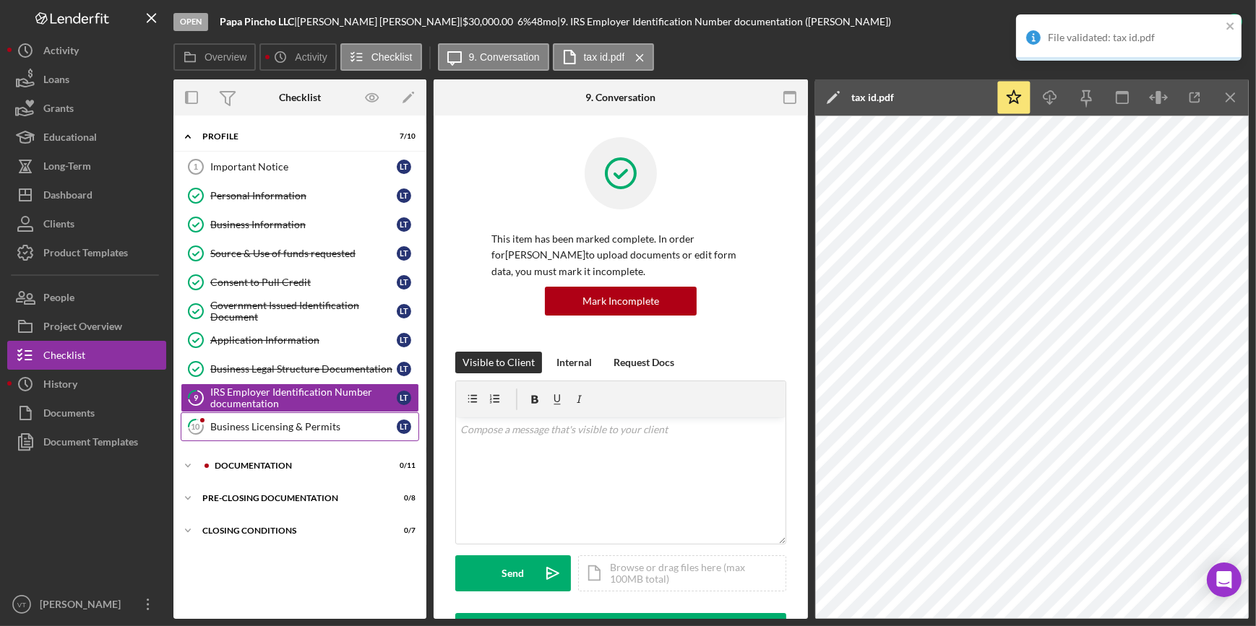
click at [246, 423] on div "Business Licensing & Permits" at bounding box center [303, 427] width 186 height 12
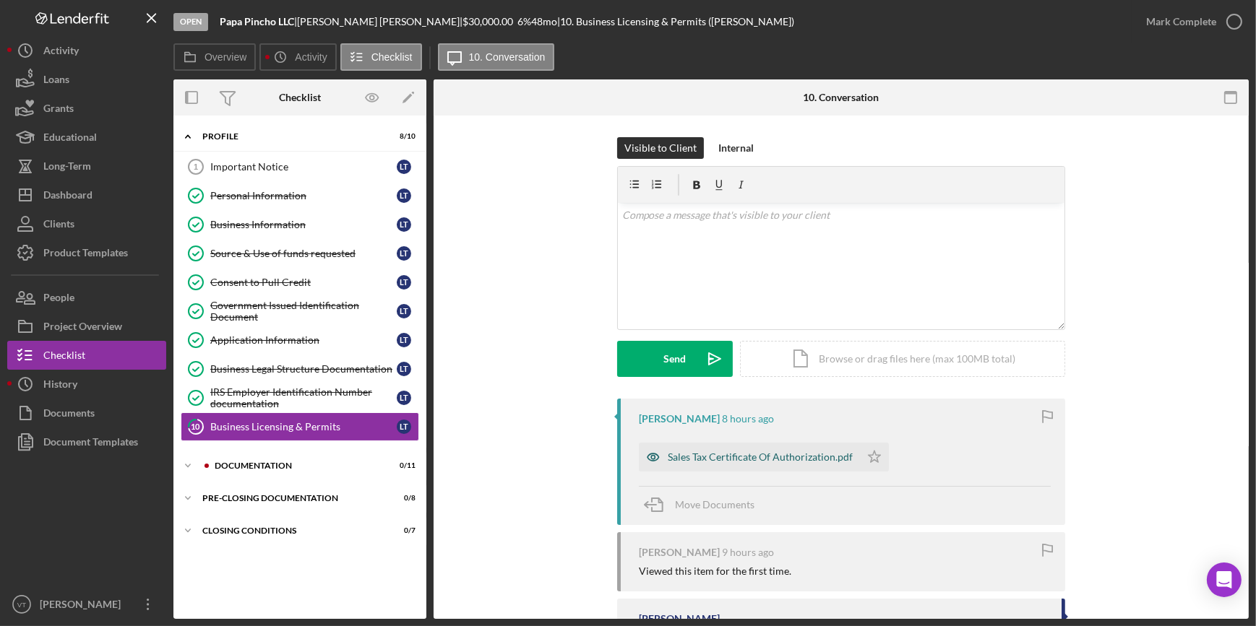
click at [816, 459] on div "Sales Tax Certificate Of Authorization.pdf" at bounding box center [760, 458] width 185 height 12
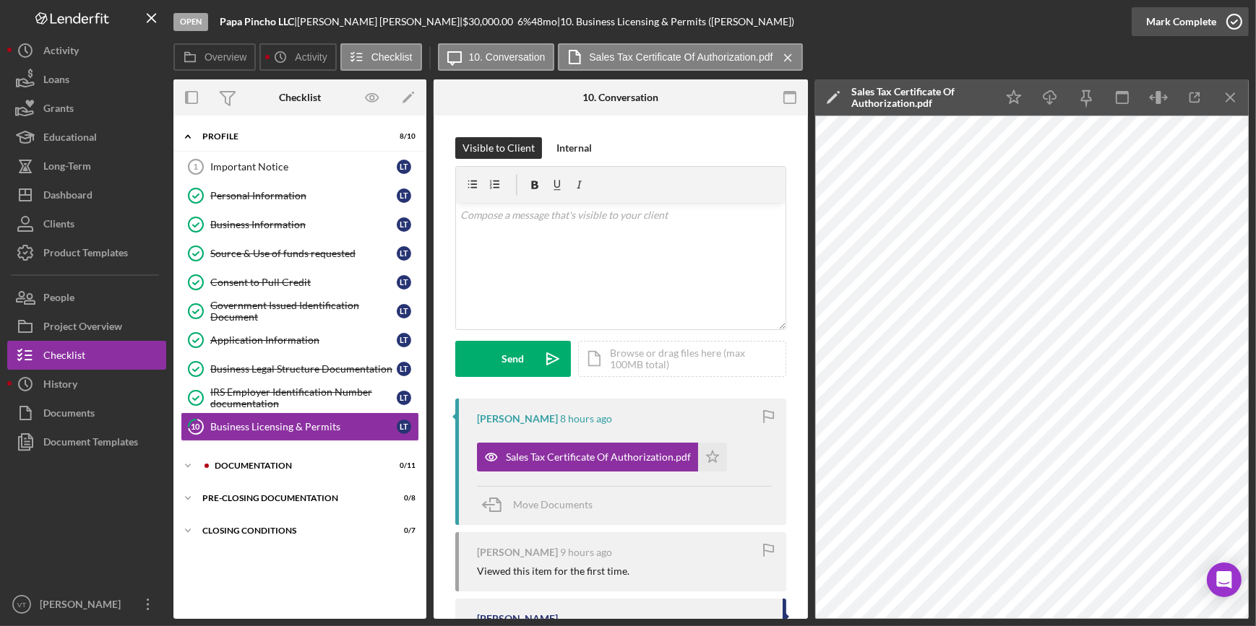
click at [1152, 30] on div "Mark Complete" at bounding box center [1181, 21] width 70 height 29
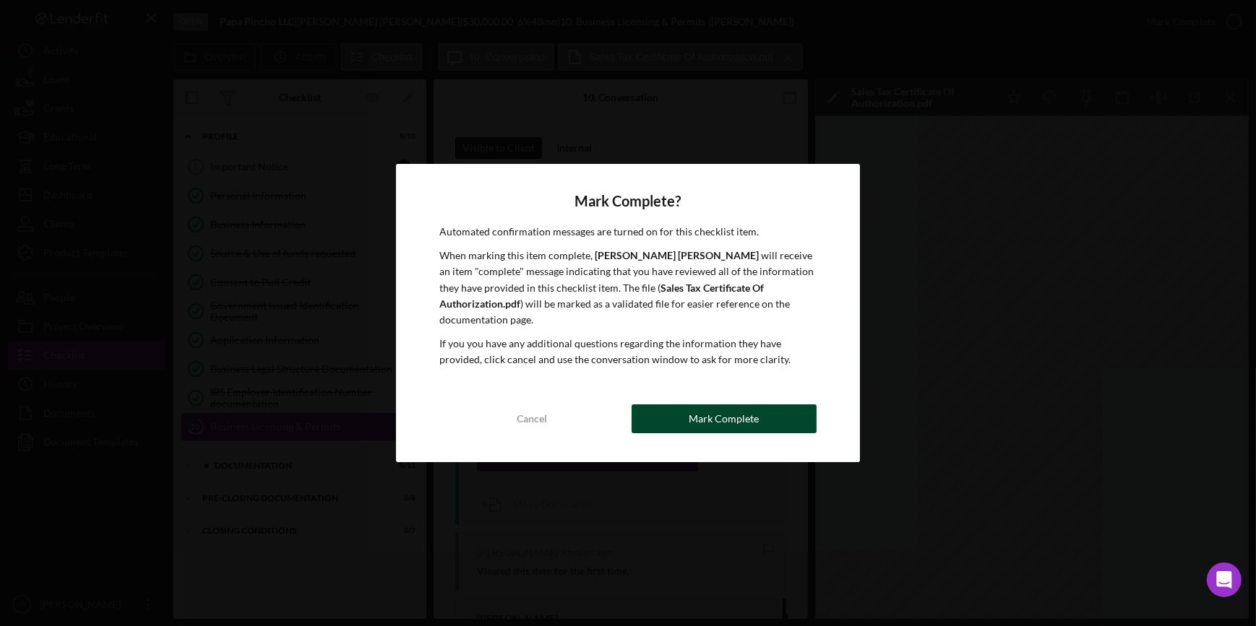
click at [716, 417] on div "Mark Complete" at bounding box center [723, 419] width 70 height 29
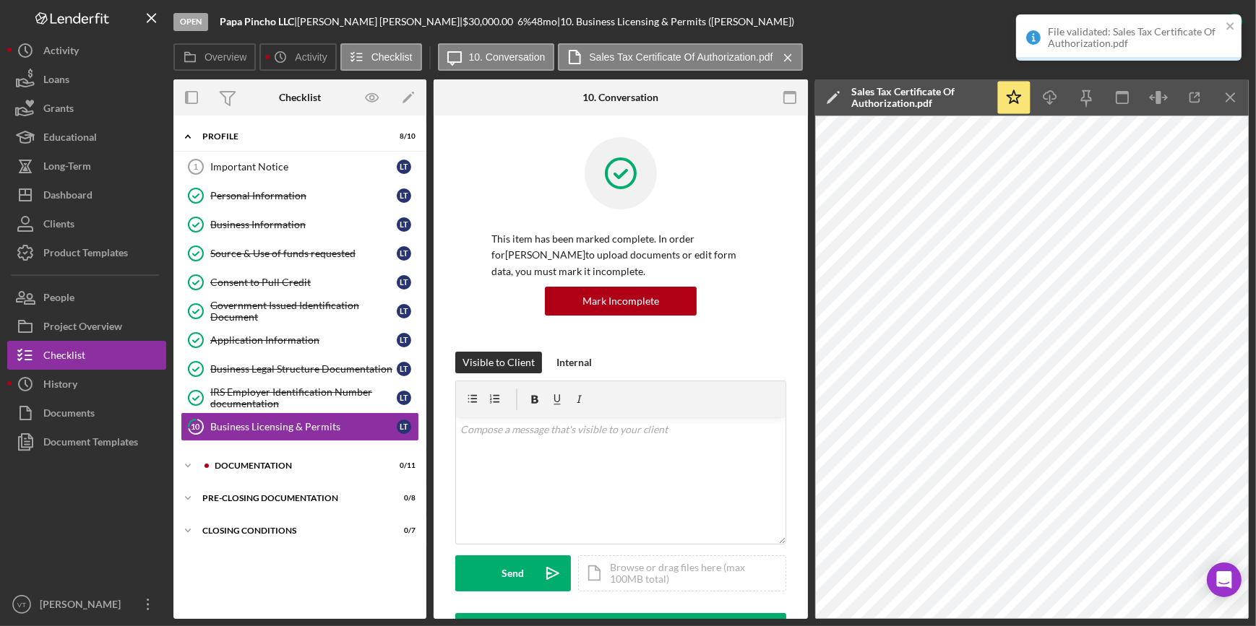
click at [170, 452] on nav "Logo-Reversed Created with Sketch. Icon/Menu Close Icon/Dashboard Dashboard Nav…" at bounding box center [90, 309] width 166 height 619
click at [181, 469] on icon "Icon/Expander" at bounding box center [187, 466] width 29 height 29
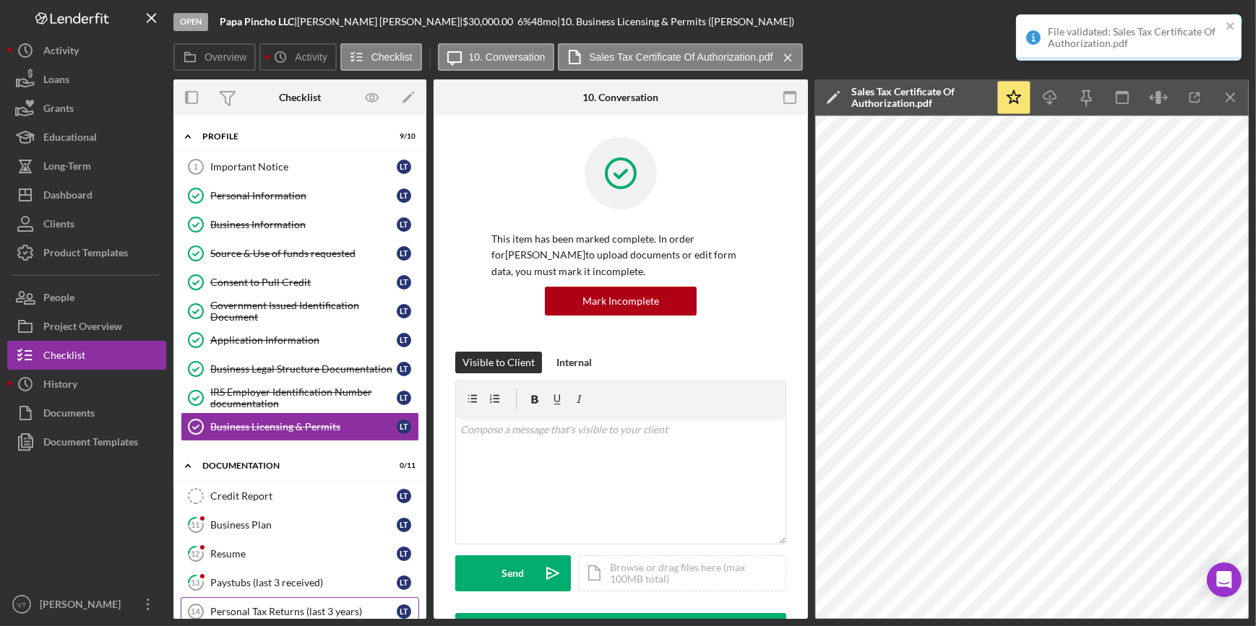
scroll to position [256, 0]
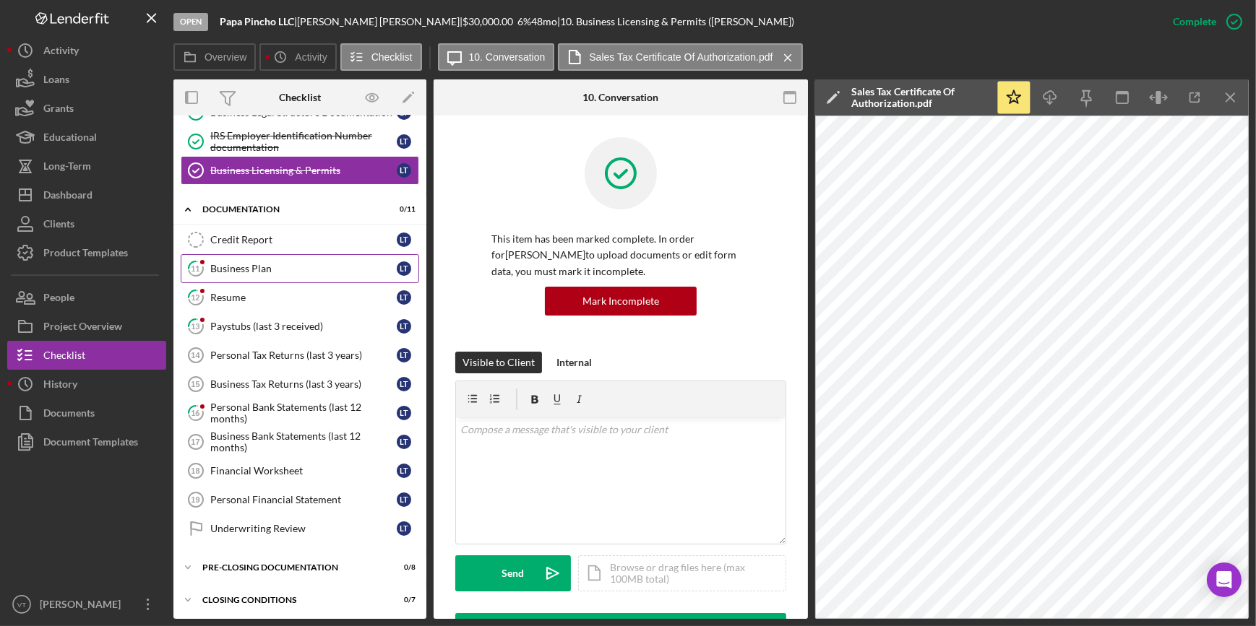
click at [207, 269] on icon "11" at bounding box center [196, 269] width 36 height 36
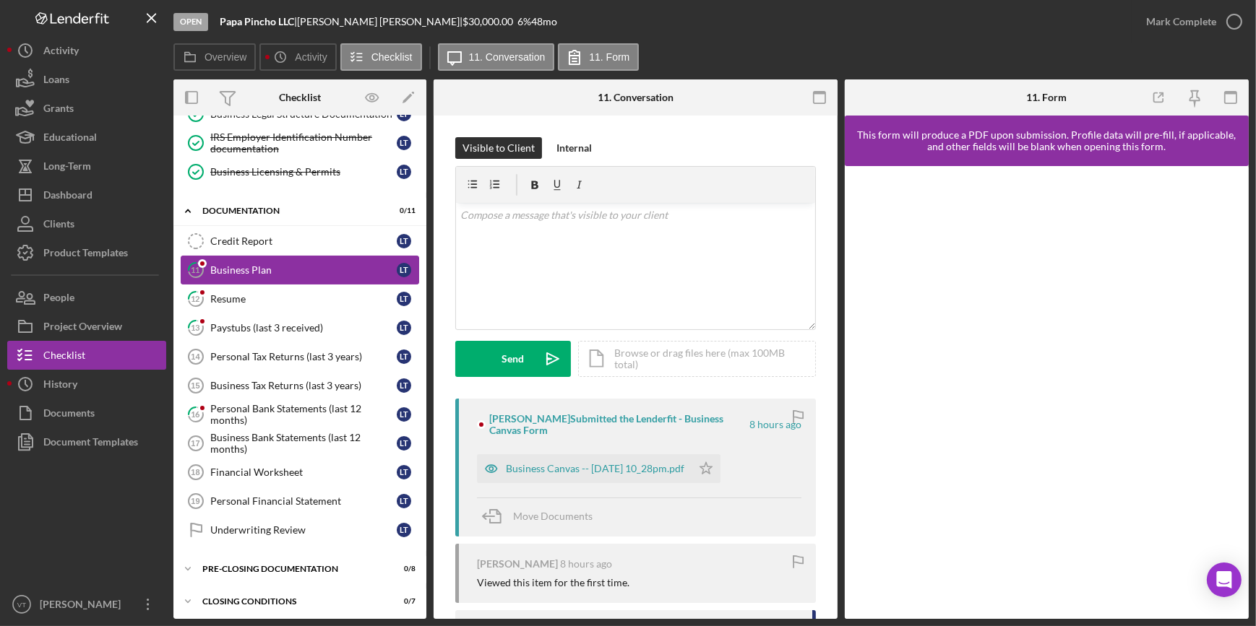
scroll to position [256, 0]
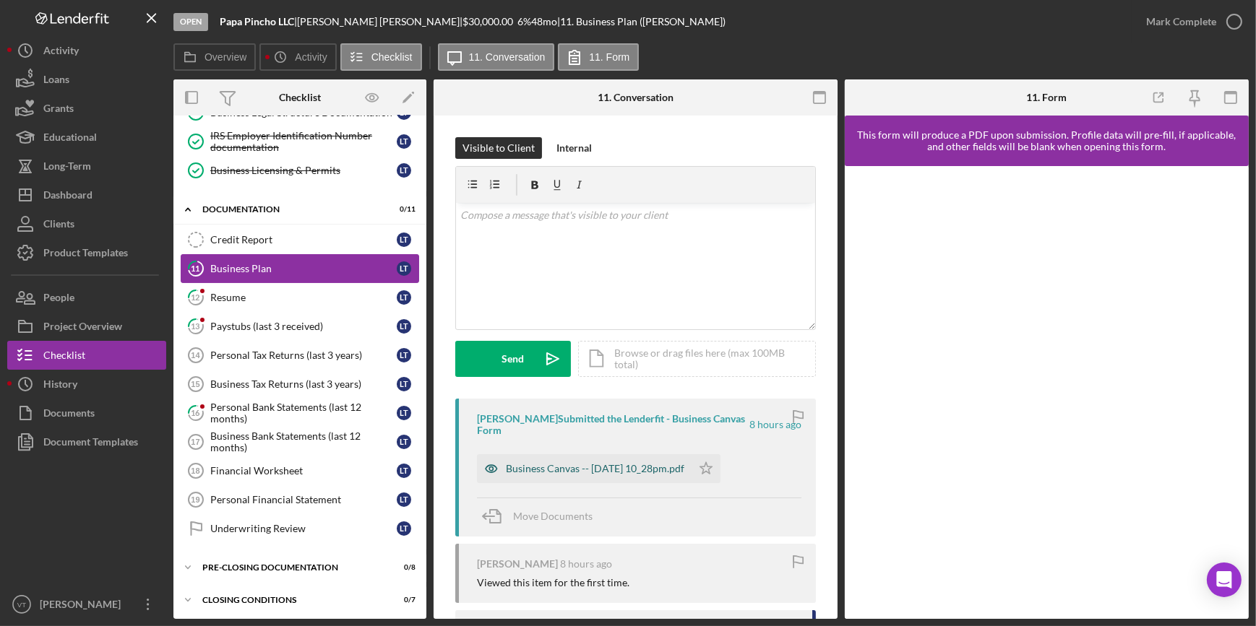
click at [649, 479] on div "Business Canvas -- 2025-08-10 10_28pm.pdf" at bounding box center [584, 468] width 215 height 29
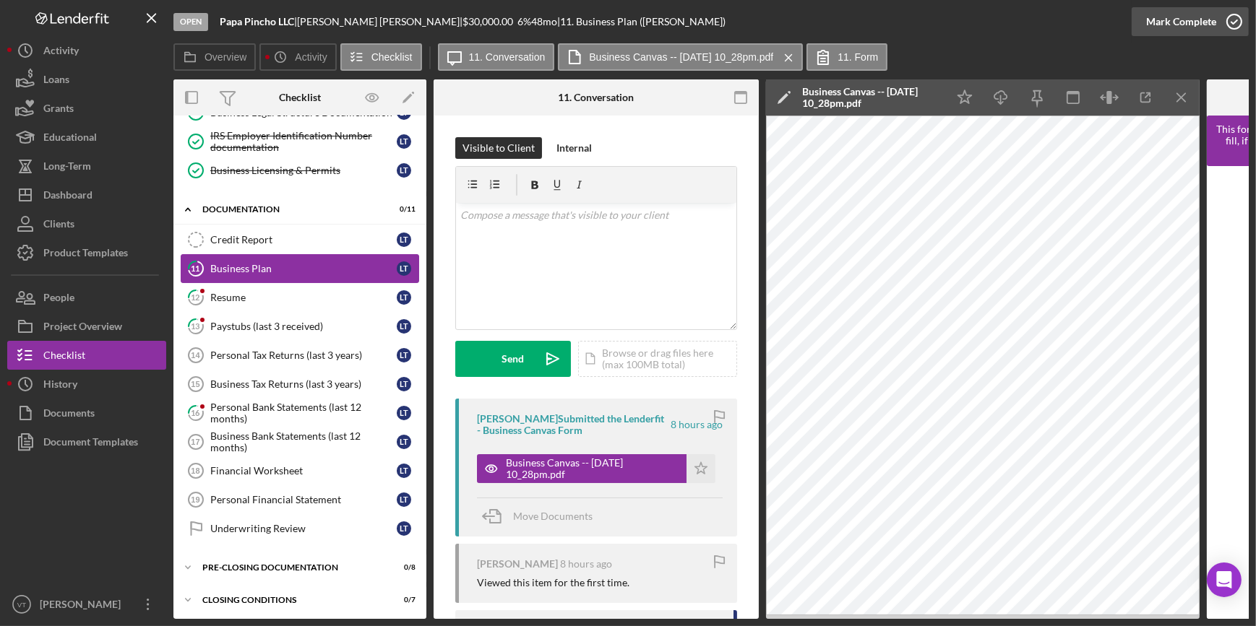
click at [1174, 9] on div "Mark Complete" at bounding box center [1181, 21] width 70 height 29
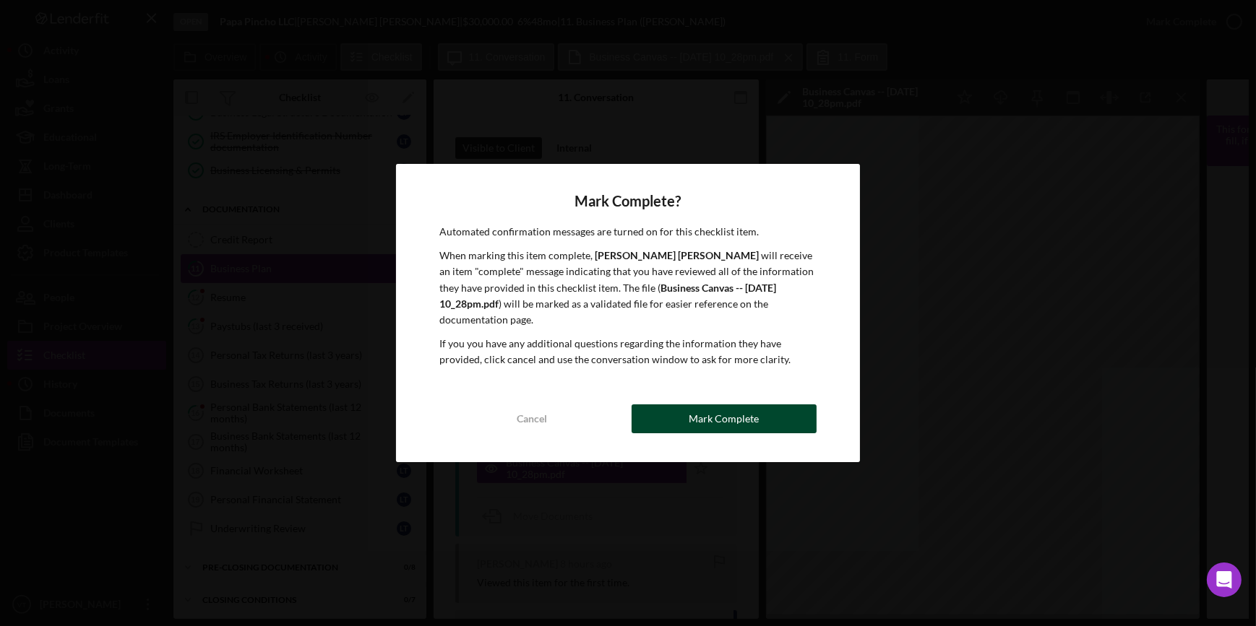
click at [679, 405] on button "Mark Complete" at bounding box center [723, 419] width 185 height 29
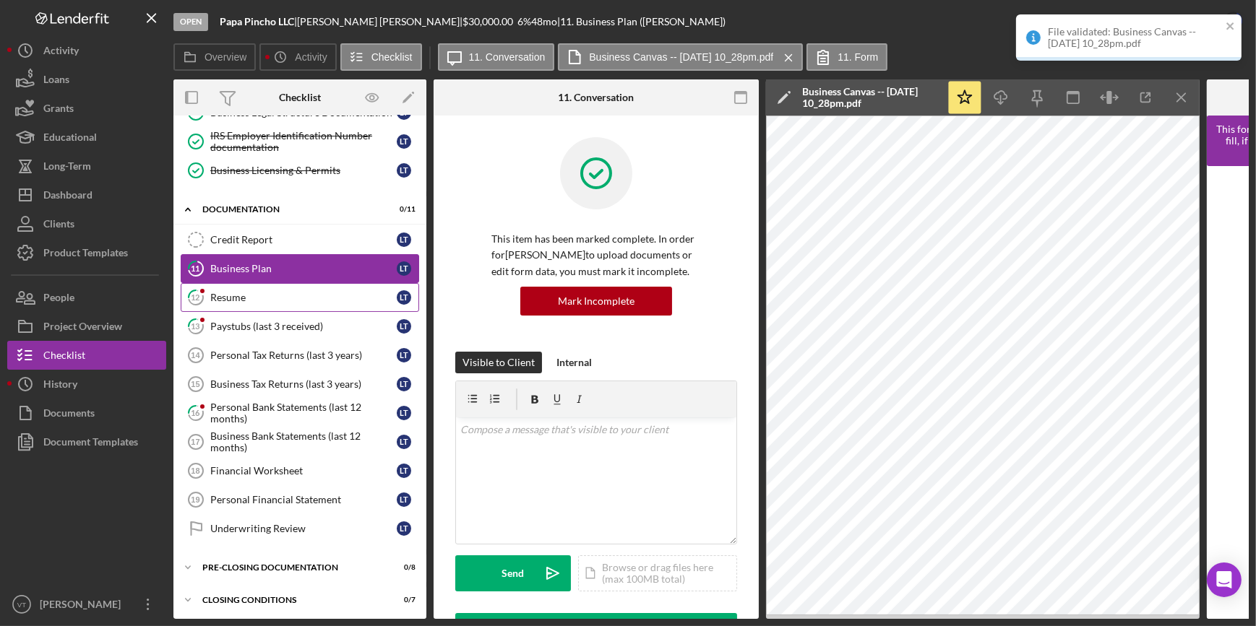
click at [202, 287] on div at bounding box center [202, 291] width 9 height 9
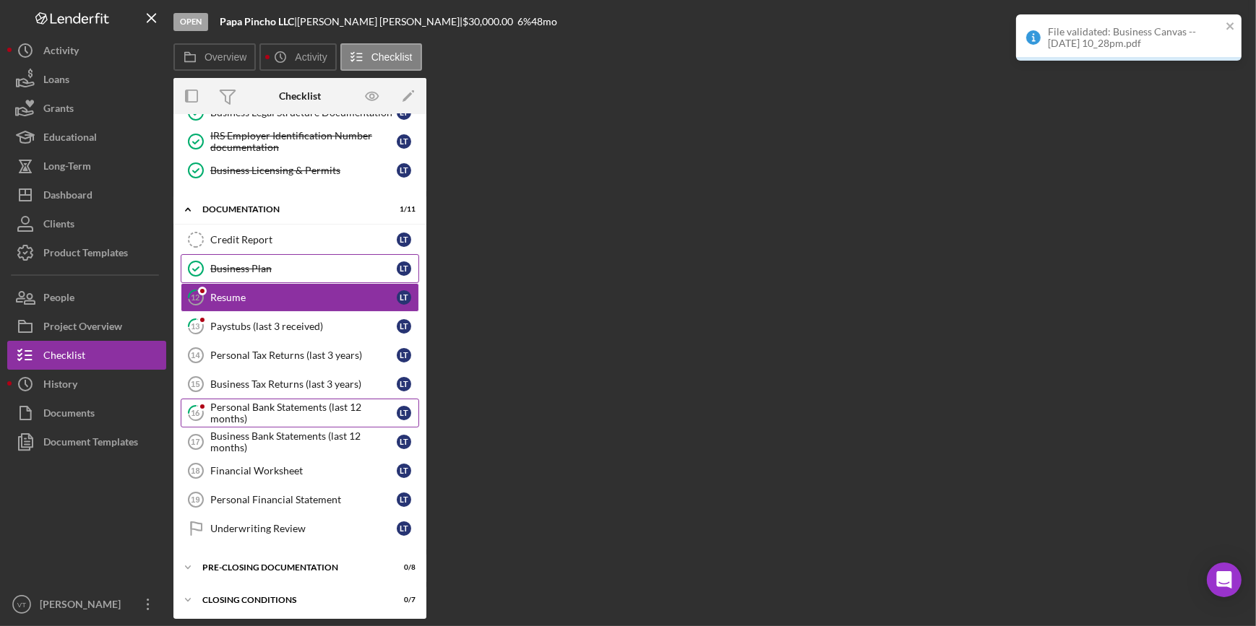
scroll to position [256, 0]
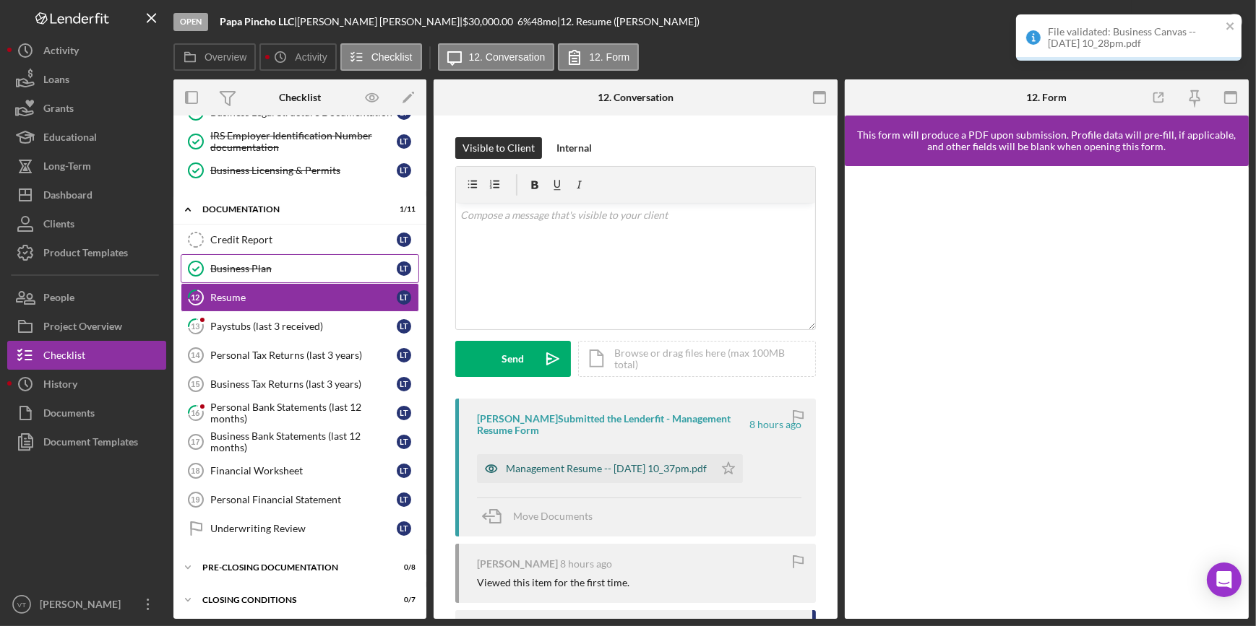
click at [569, 463] on div "Management Resume -- 2025-08-10 10_37pm.pdf" at bounding box center [606, 469] width 201 height 12
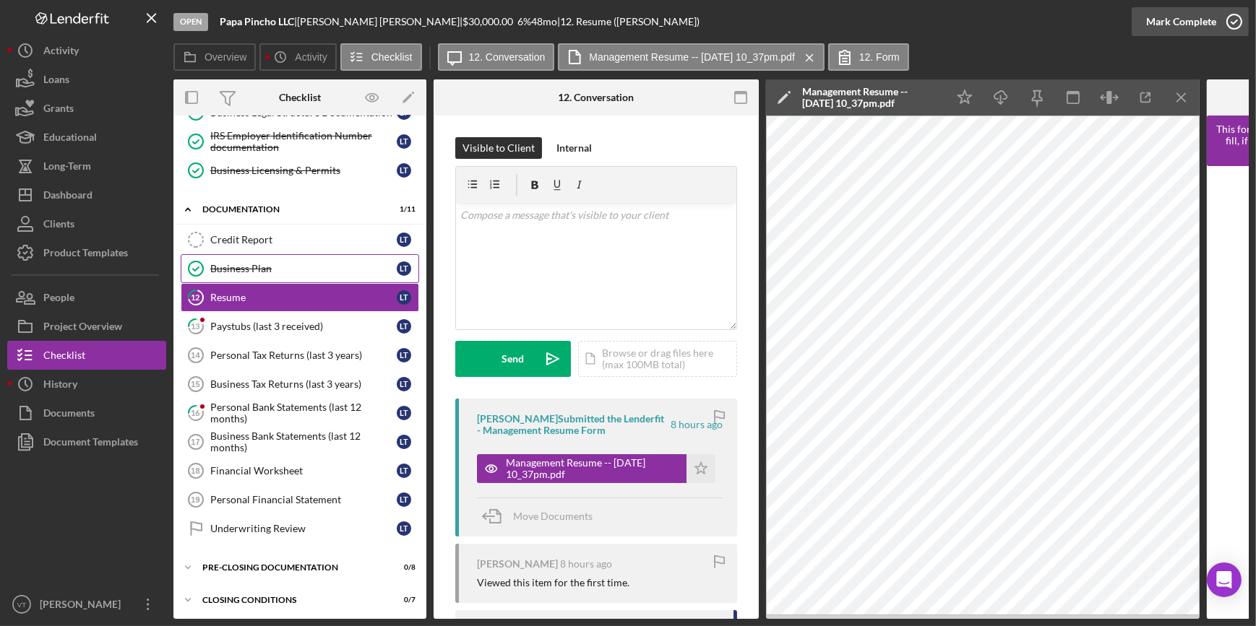
click at [1159, 17] on div "Mark Complete" at bounding box center [1181, 21] width 70 height 29
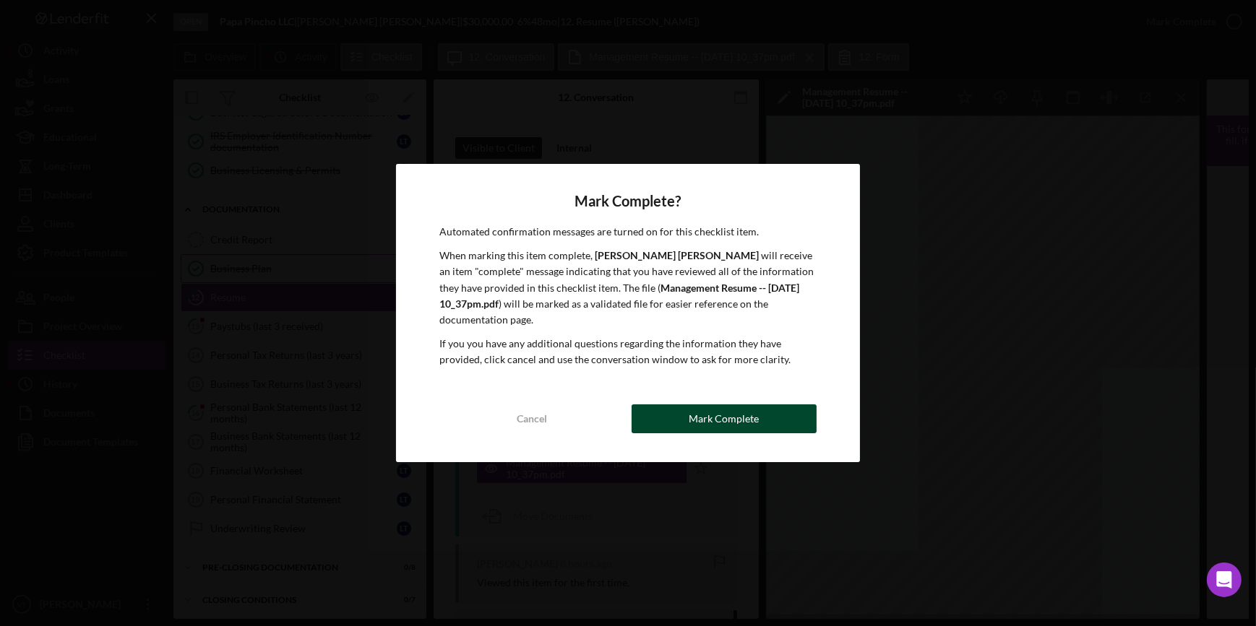
click at [716, 405] on div "Mark Complete" at bounding box center [723, 419] width 70 height 29
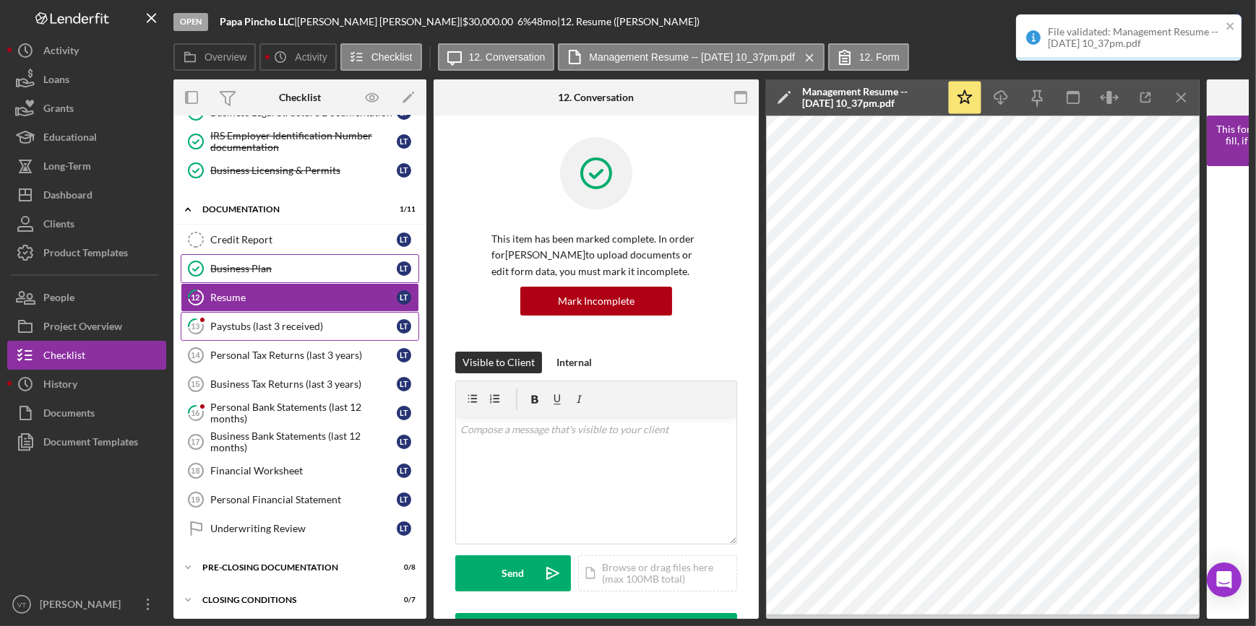
click at [290, 326] on div "Paystubs (last 3 received)" at bounding box center [303, 327] width 186 height 12
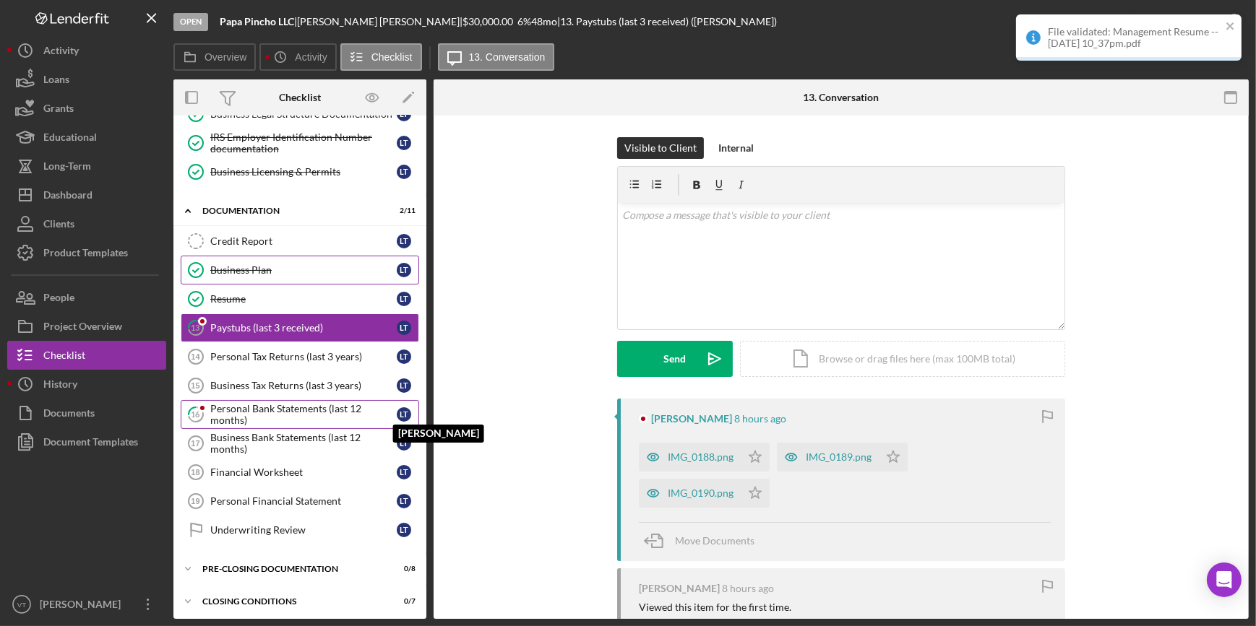
scroll to position [256, 0]
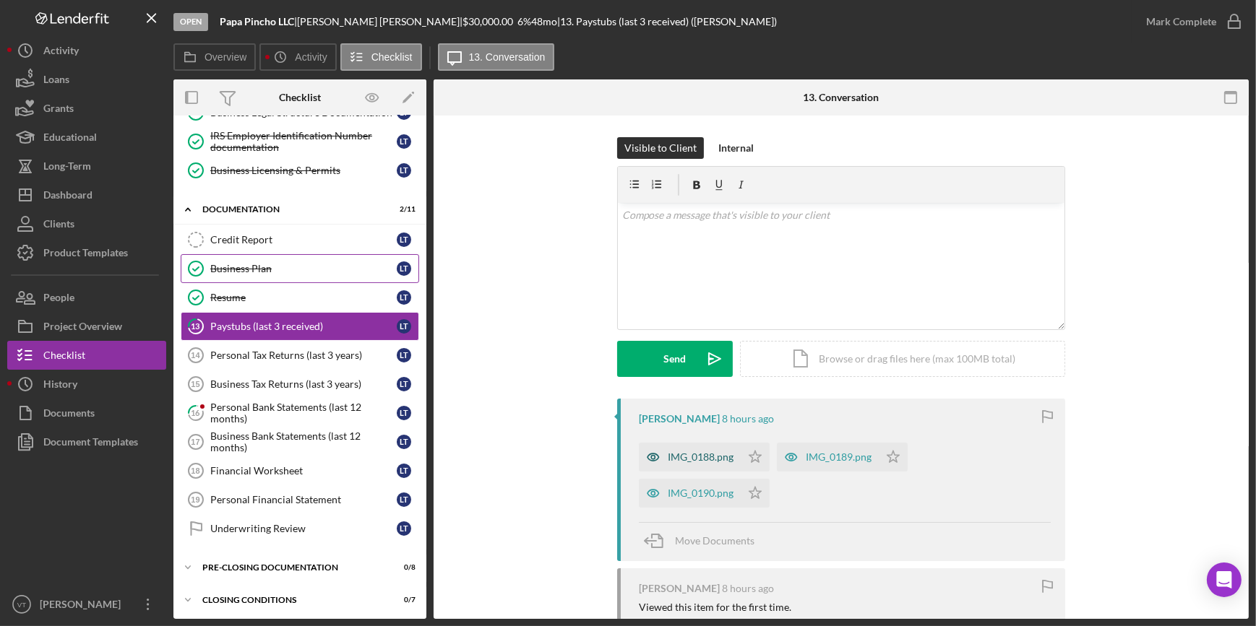
click at [715, 452] on div "IMG_0188.png" at bounding box center [701, 458] width 66 height 12
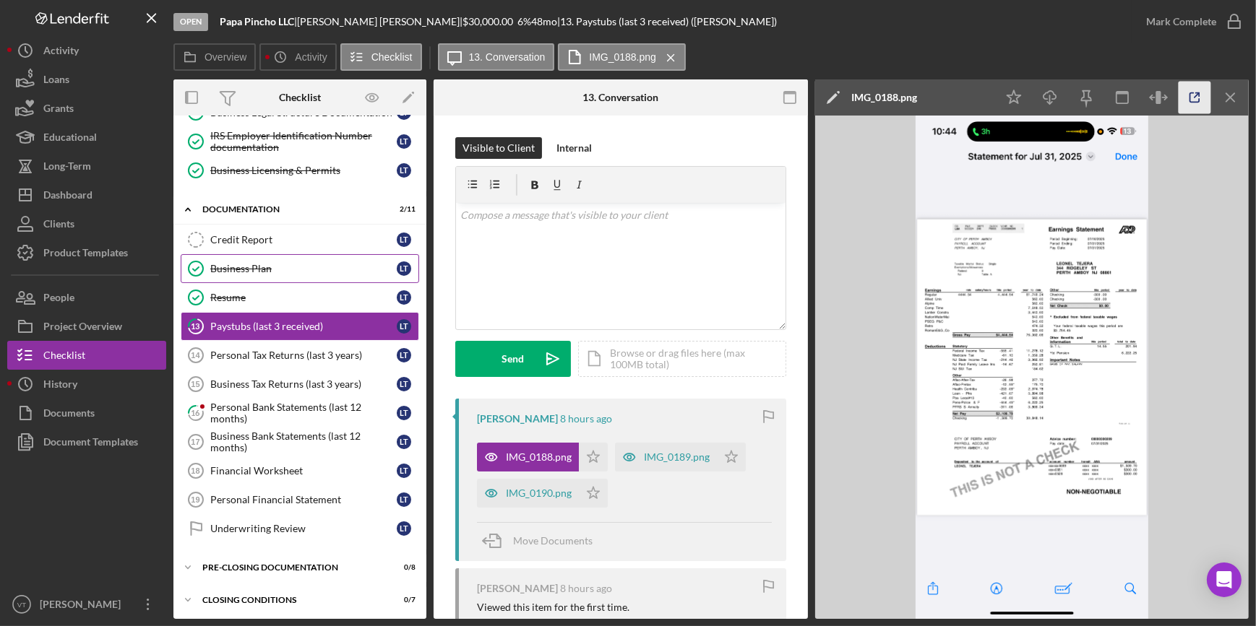
click at [1196, 95] on line "button" at bounding box center [1196, 95] width 4 height 4
click at [722, 452] on icon "Icon/Star" at bounding box center [731, 457] width 29 height 29
click at [585, 457] on icon "Icon/Star" at bounding box center [593, 457] width 29 height 29
click at [594, 499] on icon "Icon/Star" at bounding box center [593, 493] width 29 height 29
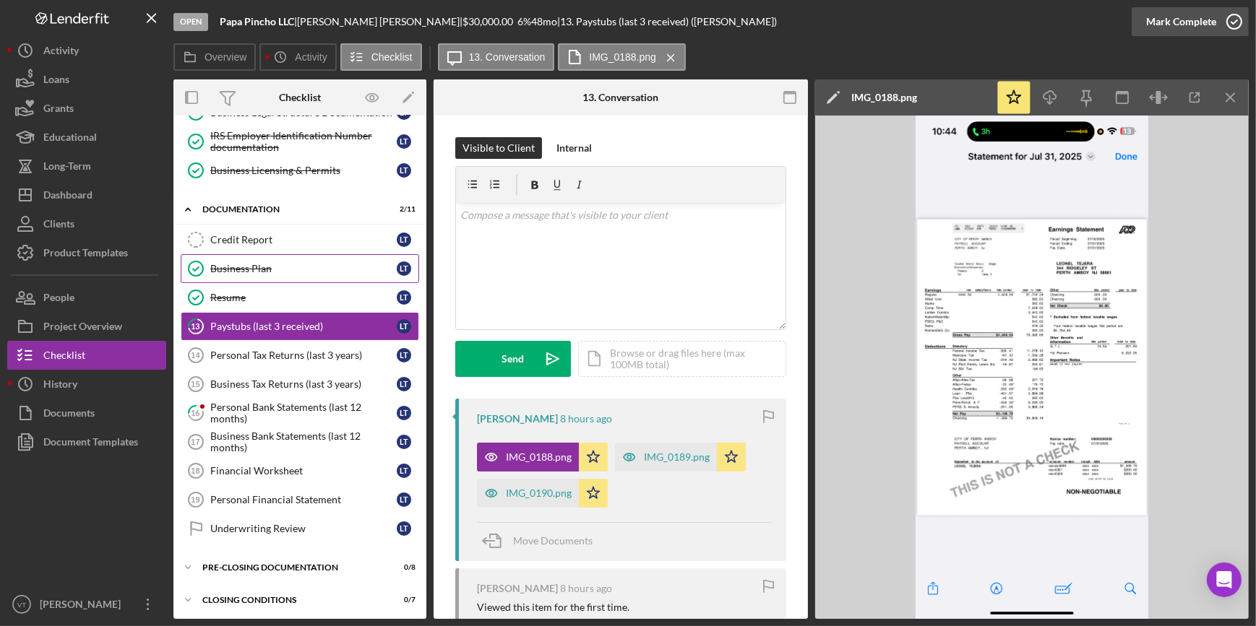
click at [1157, 21] on div "Mark Complete" at bounding box center [1181, 21] width 70 height 29
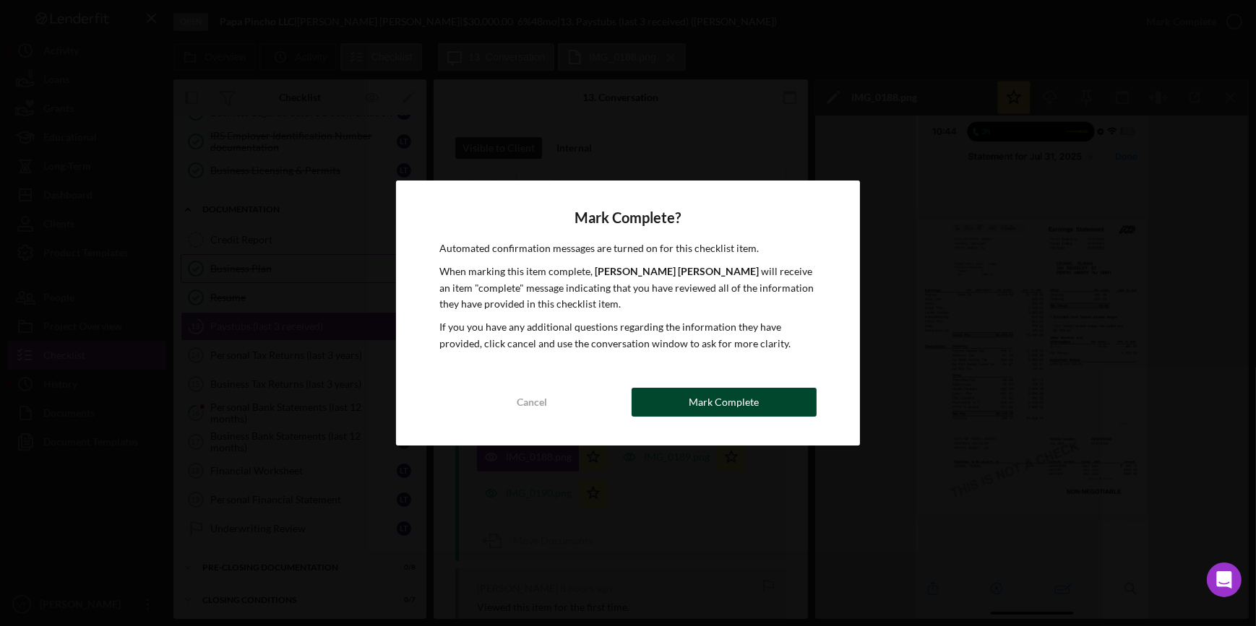
click at [715, 405] on div "Mark Complete" at bounding box center [723, 402] width 70 height 29
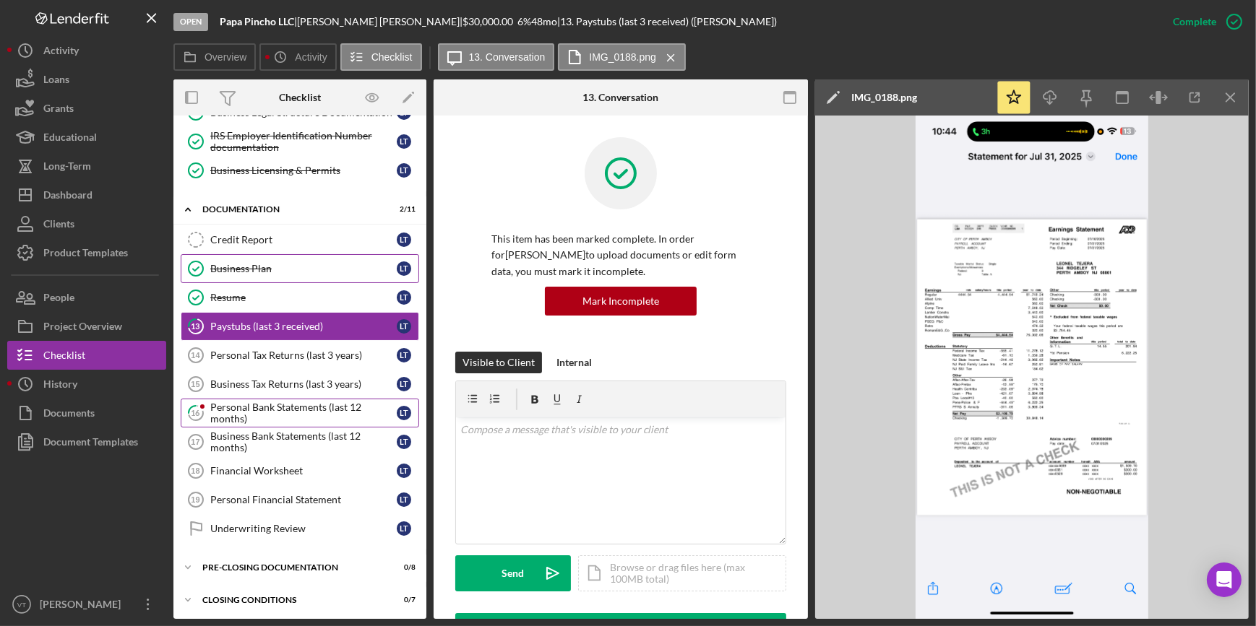
click at [254, 405] on div "Personal Bank Statements (last 12 months)" at bounding box center [303, 413] width 186 height 23
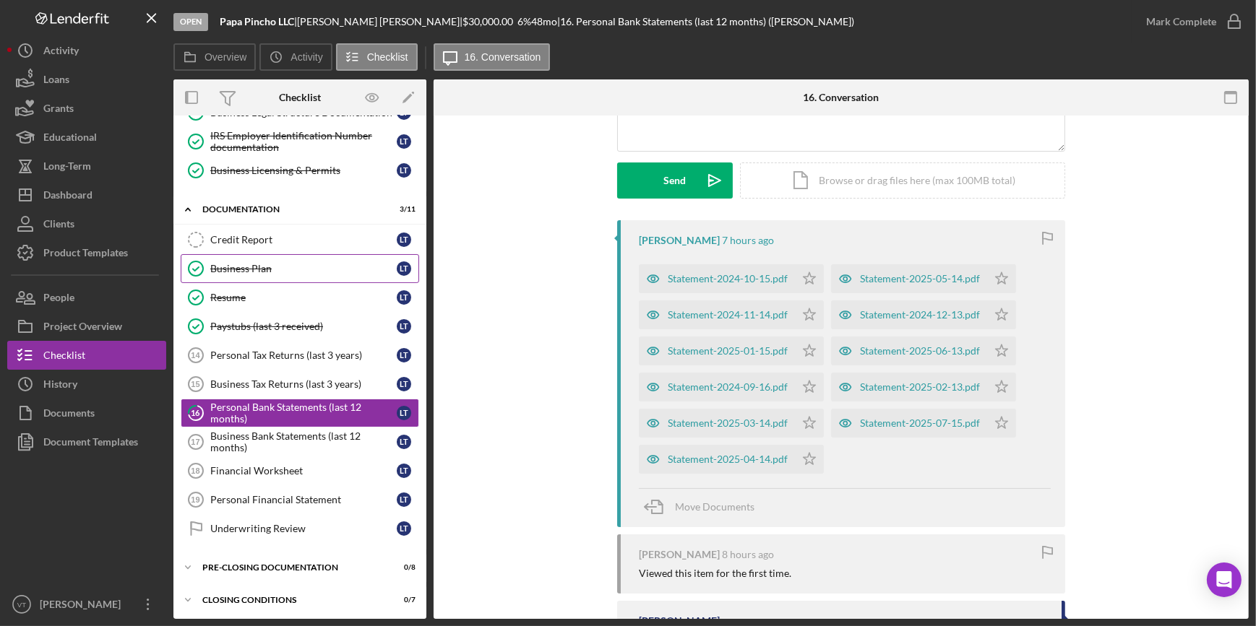
scroll to position [262, 0]
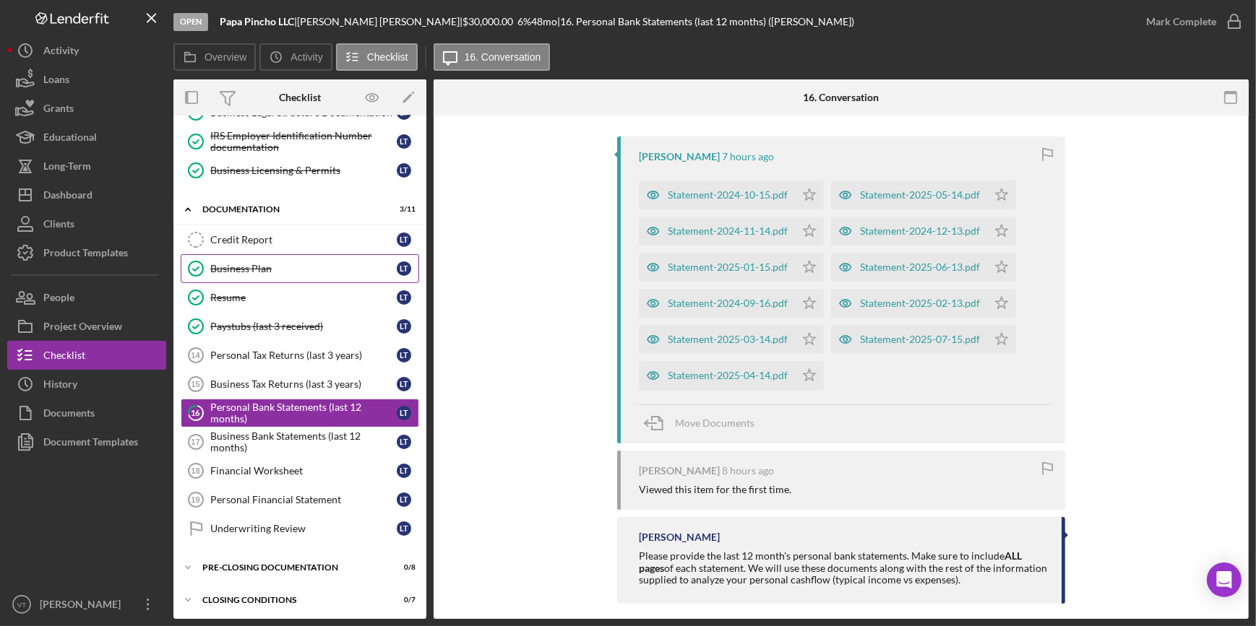
drag, startPoint x: 807, startPoint y: 193, endPoint x: 808, endPoint y: 215, distance: 22.4
click at [807, 196] on icon "Icon/Star" at bounding box center [809, 195] width 29 height 29
click at [995, 200] on polygon "button" at bounding box center [1001, 195] width 12 height 12
click at [808, 295] on icon "Icon/Star" at bounding box center [809, 303] width 29 height 29
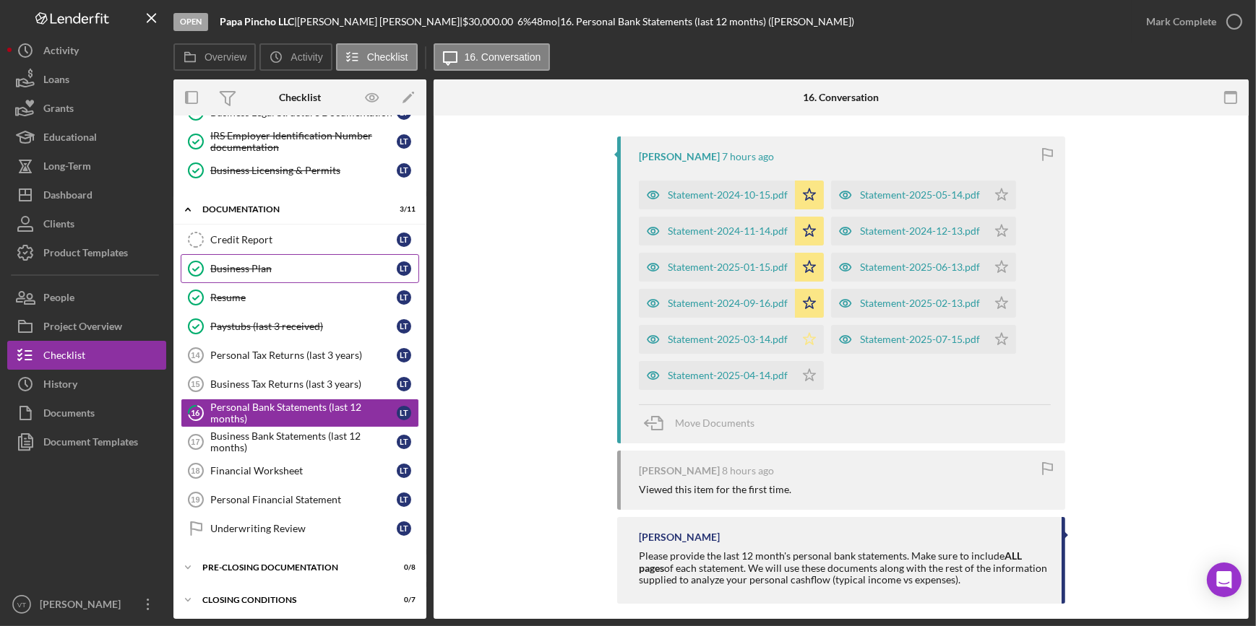
click at [809, 332] on icon "Icon/Star" at bounding box center [809, 339] width 29 height 29
click at [805, 371] on icon "Icon/Star" at bounding box center [809, 375] width 29 height 29
click at [1006, 338] on icon "Icon/Star" at bounding box center [1001, 339] width 29 height 29
click at [1003, 296] on icon "Icon/Star" at bounding box center [1001, 303] width 29 height 29
click at [997, 200] on polygon "button" at bounding box center [1001, 195] width 12 height 12
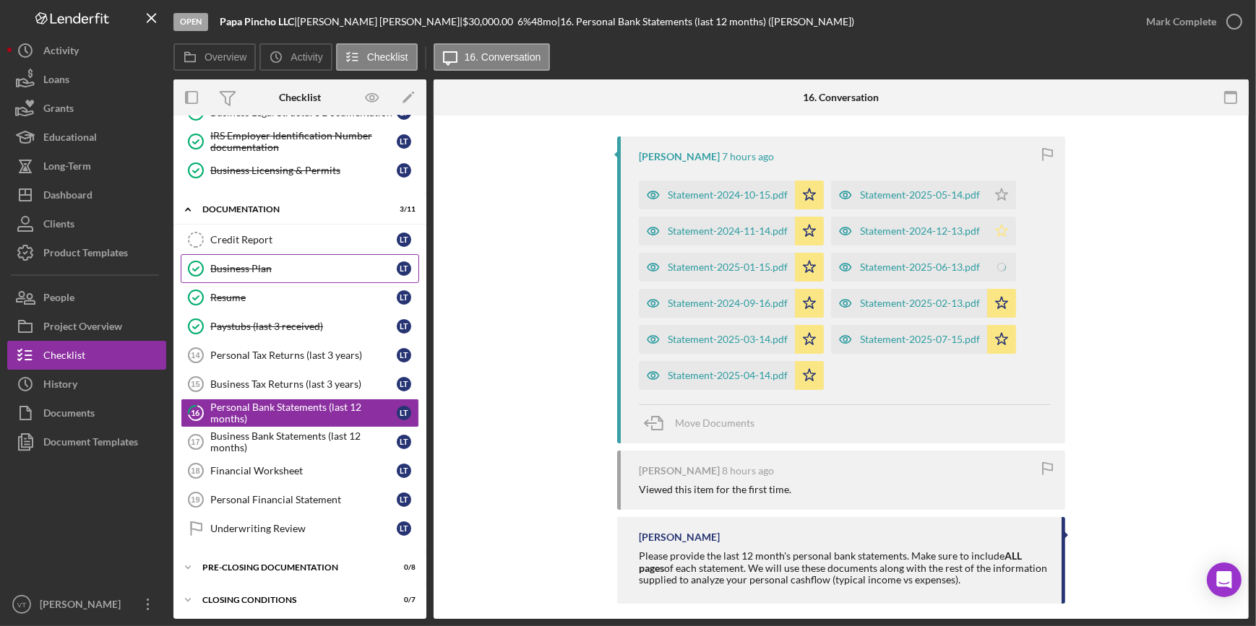
click at [998, 233] on icon "Icon/Star" at bounding box center [1001, 231] width 29 height 29
click at [999, 189] on polygon "button" at bounding box center [1001, 195] width 12 height 12
click at [1154, 16] on div "Mark Complete" at bounding box center [1181, 21] width 70 height 29
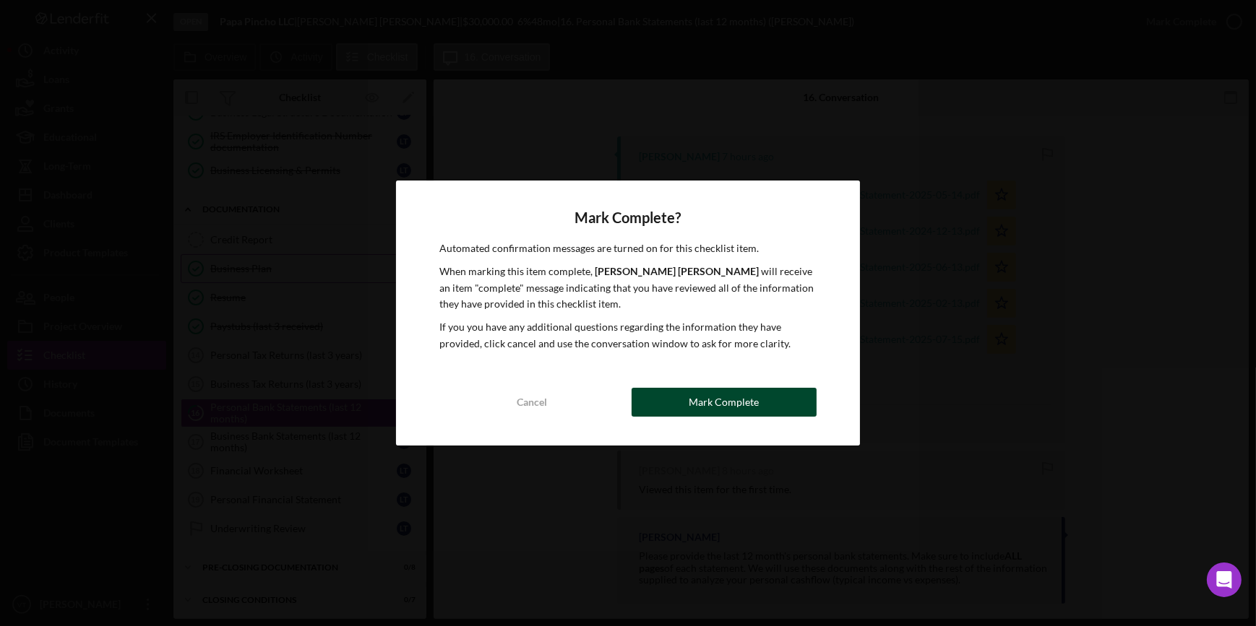
click at [725, 397] on div "Mark Complete" at bounding box center [723, 402] width 70 height 29
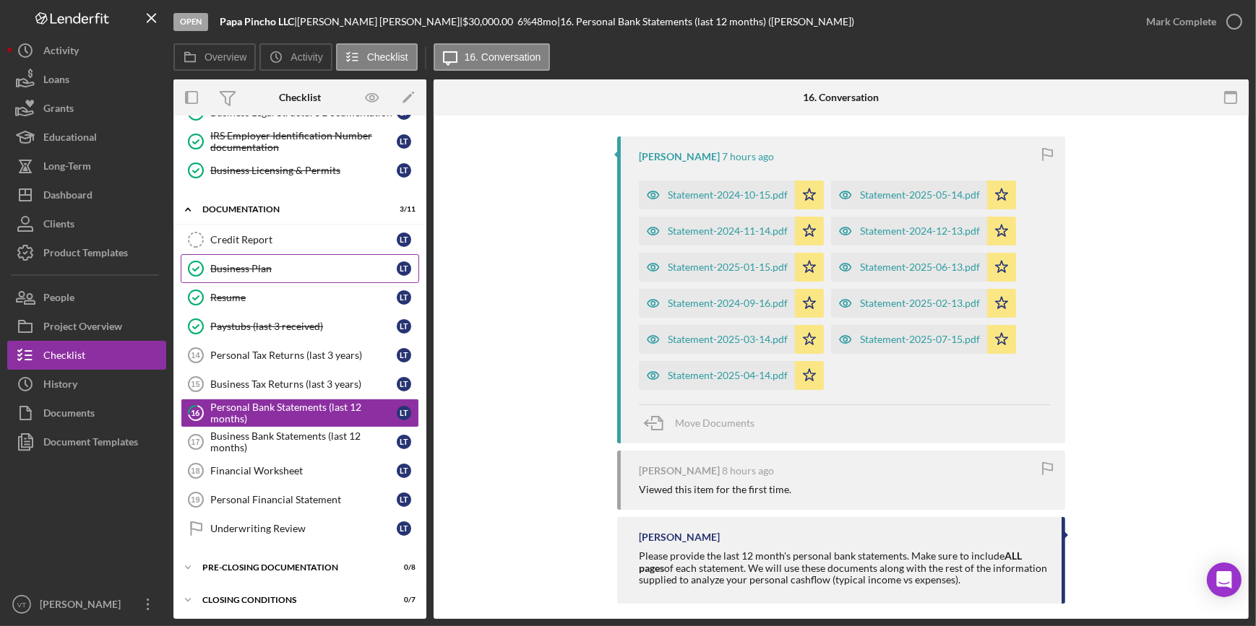
scroll to position [461, 0]
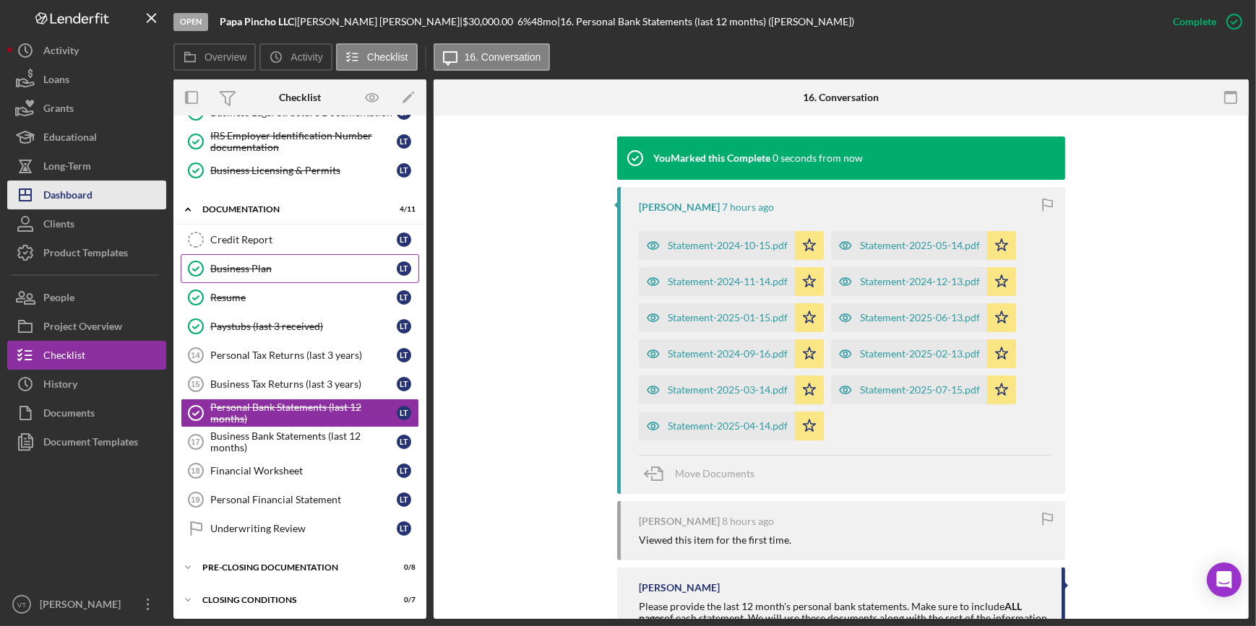
click at [121, 206] on button "Icon/Dashboard Dashboard" at bounding box center [86, 195] width 159 height 29
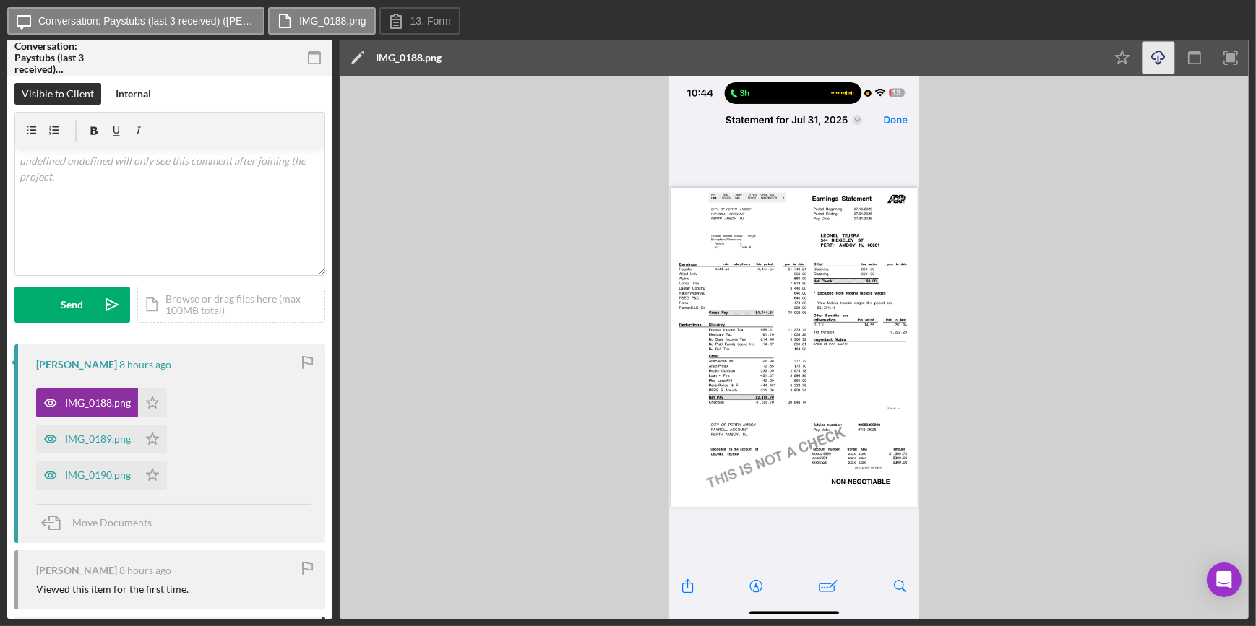
click at [1149, 56] on icon "Icon/Download" at bounding box center [1158, 58] width 33 height 33
click at [594, 151] on img at bounding box center [794, 347] width 909 height 543
